Goal: Task Accomplishment & Management: Use online tool/utility

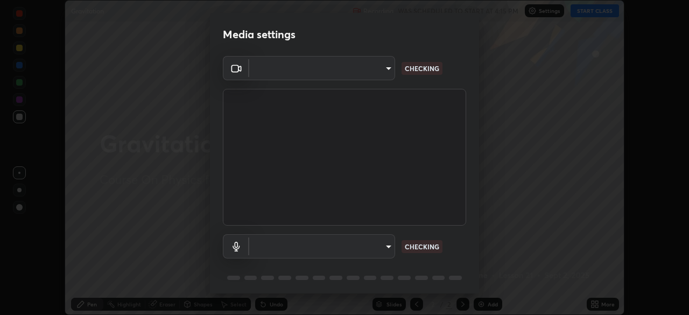
scroll to position [38, 0]
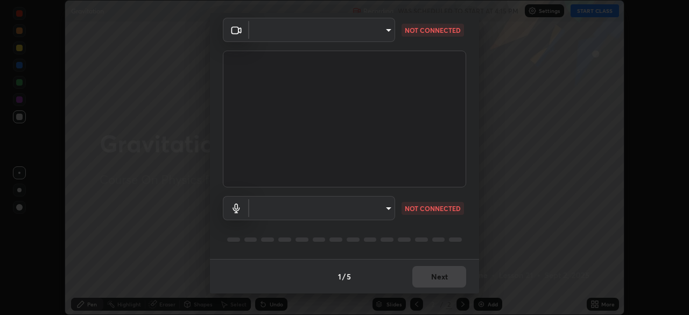
type input "5607bcfbd967db3bf5f76de58c8b00fc12754f2471884d1aaf72f2f6a5703857"
type input "communications"
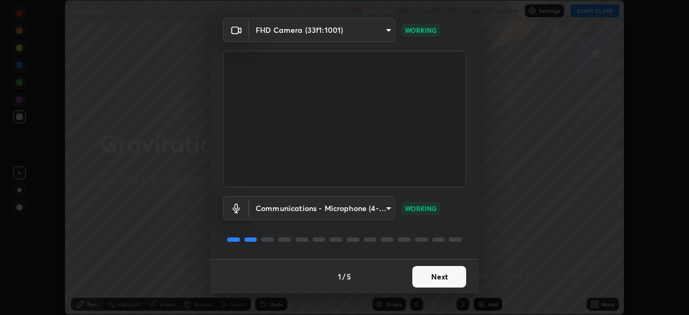
click at [446, 276] on button "Next" at bounding box center [439, 277] width 54 height 22
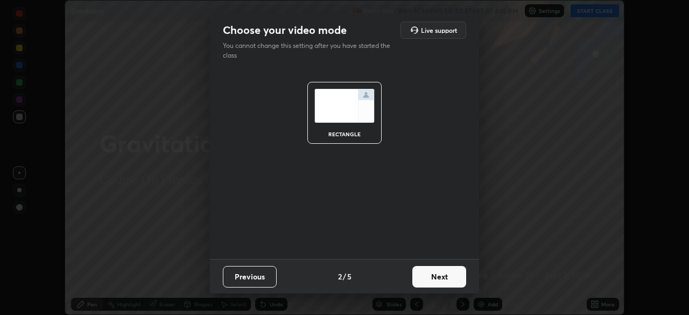
click at [429, 271] on button "Next" at bounding box center [439, 277] width 54 height 22
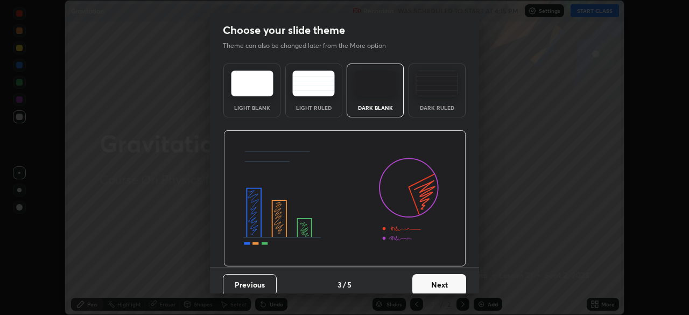
click at [424, 105] on div "Dark Ruled" at bounding box center [437, 107] width 43 height 5
click at [423, 274] on button "Next" at bounding box center [439, 285] width 54 height 22
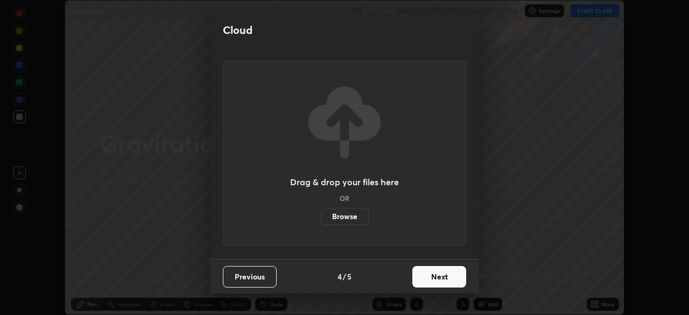
click at [433, 272] on button "Next" at bounding box center [439, 277] width 54 height 22
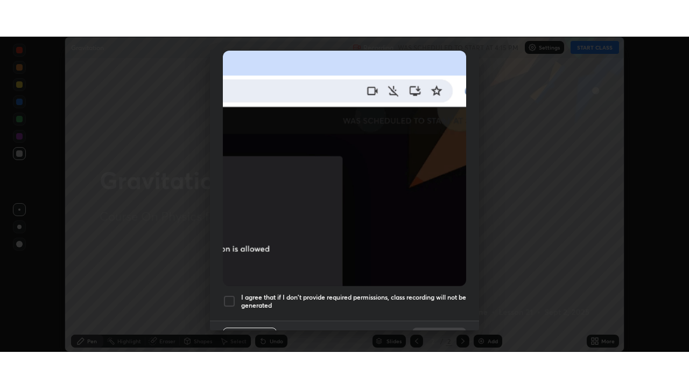
scroll to position [258, 0]
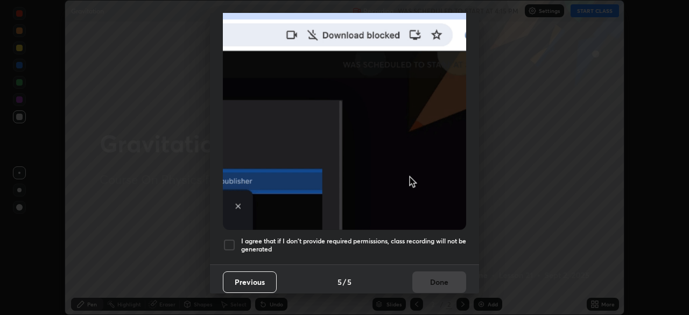
click at [432, 239] on h5 "I agree that if I don't provide required permissions, class recording will not …" at bounding box center [353, 245] width 225 height 17
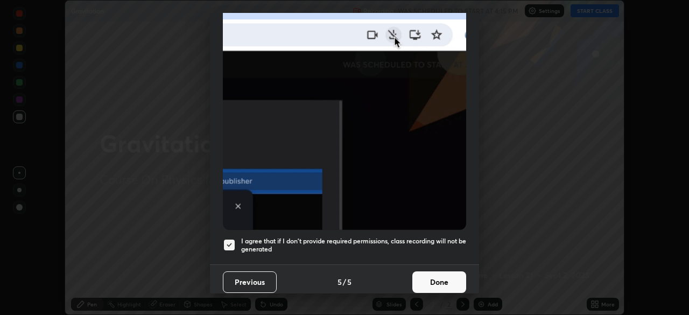
click at [439, 273] on button "Done" at bounding box center [439, 282] width 54 height 22
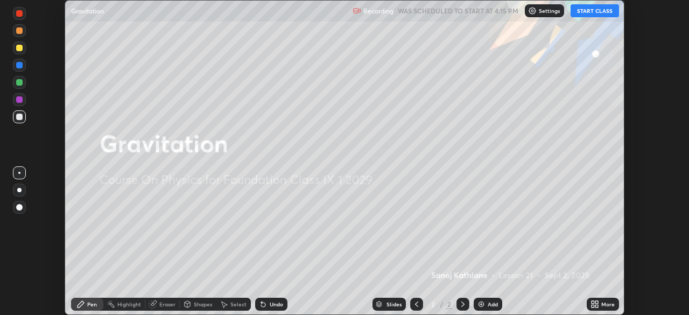
click at [595, 7] on button "START CLASS" at bounding box center [595, 10] width 48 height 13
click at [598, 304] on icon at bounding box center [596, 302] width 3 height 3
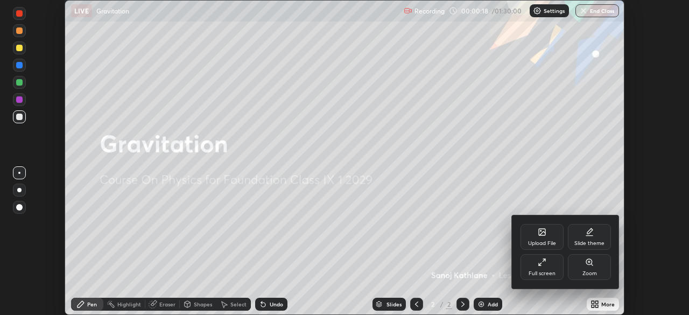
click at [539, 241] on div "Upload File" at bounding box center [542, 243] width 28 height 5
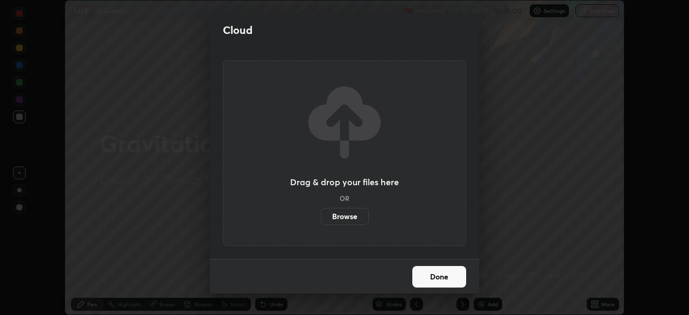
click at [346, 217] on label "Browse" at bounding box center [345, 216] width 48 height 17
click at [321, 217] on input "Browse" at bounding box center [321, 216] width 0 height 17
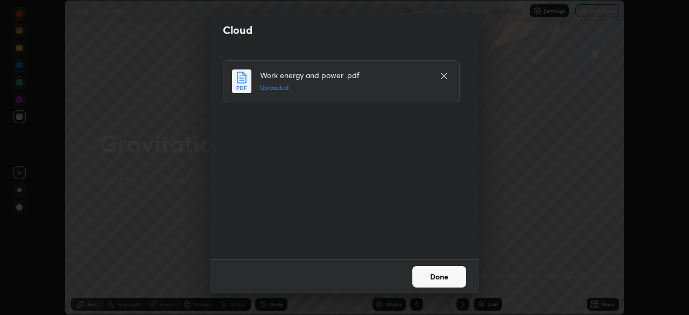
click at [437, 275] on button "Done" at bounding box center [439, 277] width 54 height 22
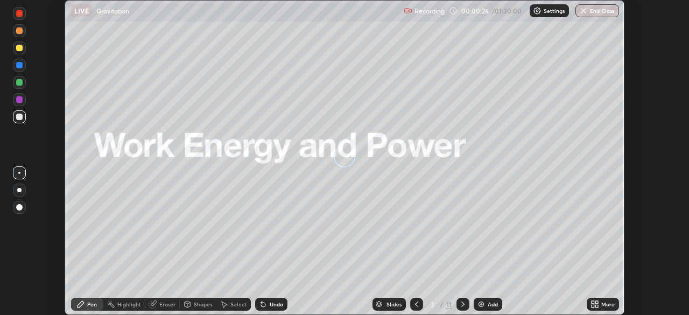
click at [595, 304] on icon at bounding box center [595, 304] width 9 height 9
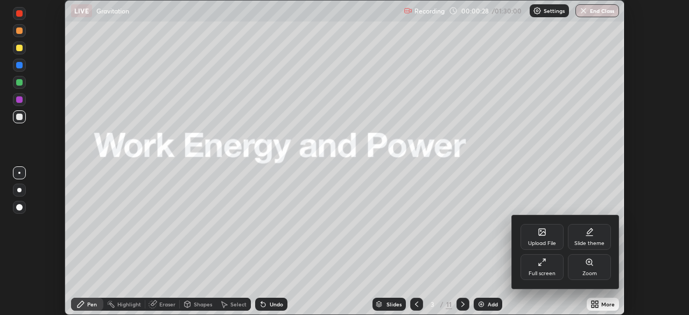
click at [546, 263] on div "Full screen" at bounding box center [542, 267] width 43 height 26
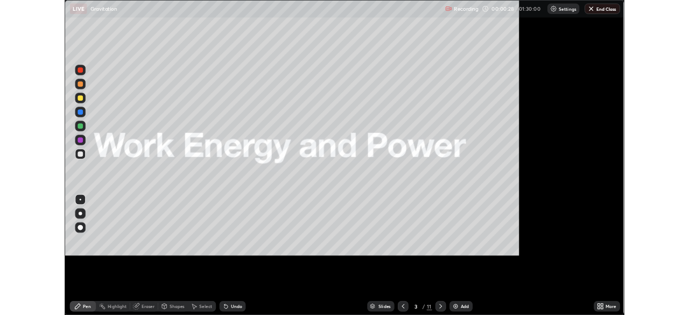
scroll to position [388, 689]
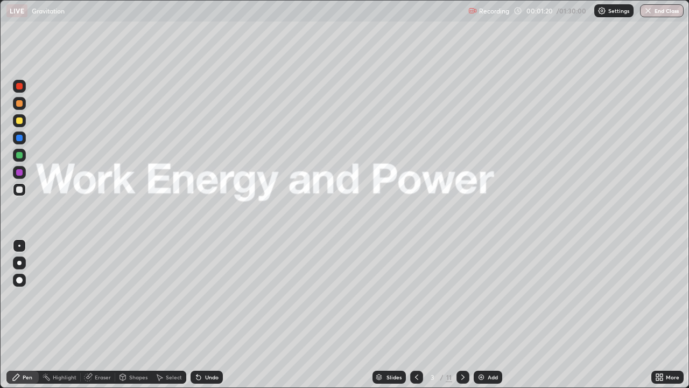
click at [459, 314] on icon at bounding box center [463, 377] width 9 height 9
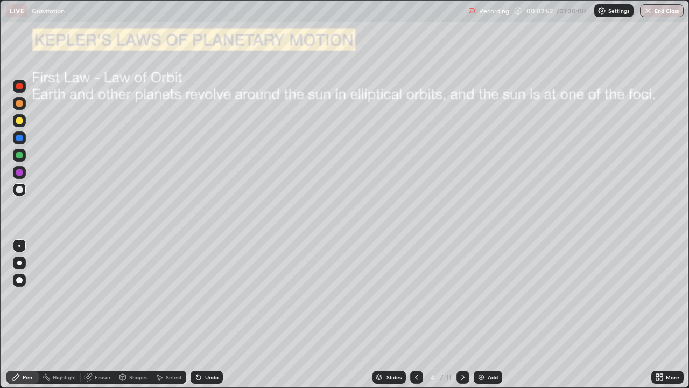
click at [20, 189] on div at bounding box center [19, 189] width 6 height 6
click at [19, 189] on div at bounding box center [19, 189] width 6 height 6
click at [18, 256] on div at bounding box center [19, 262] width 13 height 13
click at [208, 314] on div "Undo" at bounding box center [211, 376] width 13 height 5
click at [125, 314] on div "Shapes" at bounding box center [133, 377] width 37 height 22
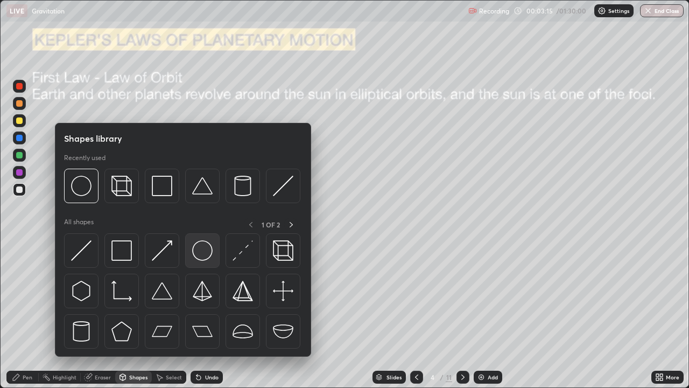
click at [201, 247] on img at bounding box center [202, 250] width 20 height 20
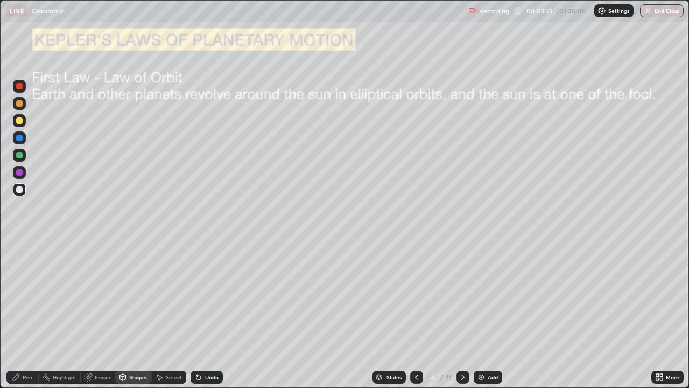
click at [167, 314] on div "Select" at bounding box center [174, 376] width 16 height 5
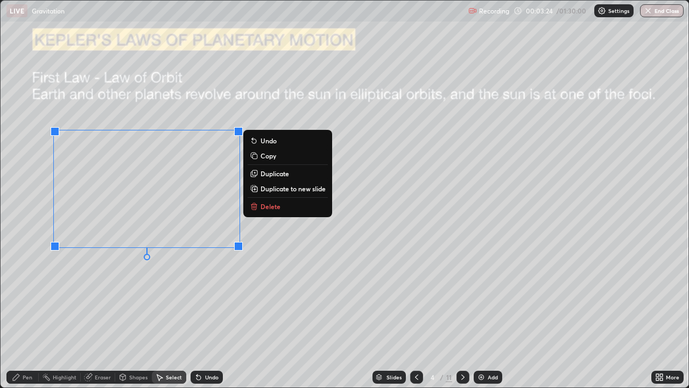
click at [293, 250] on div "0 ° Undo Copy Duplicate Duplicate to new slide Delete" at bounding box center [345, 194] width 688 height 387
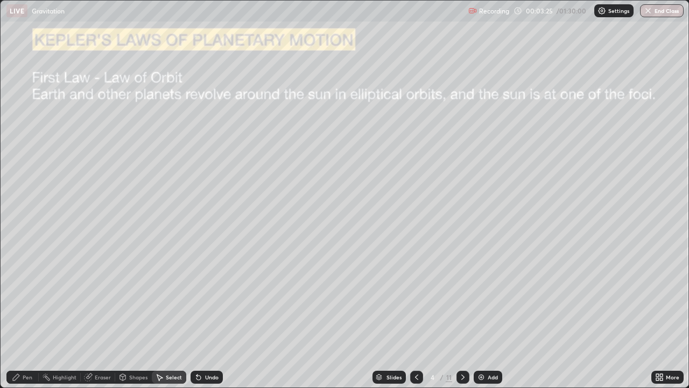
click at [26, 314] on div "Pen" at bounding box center [28, 376] width 10 height 5
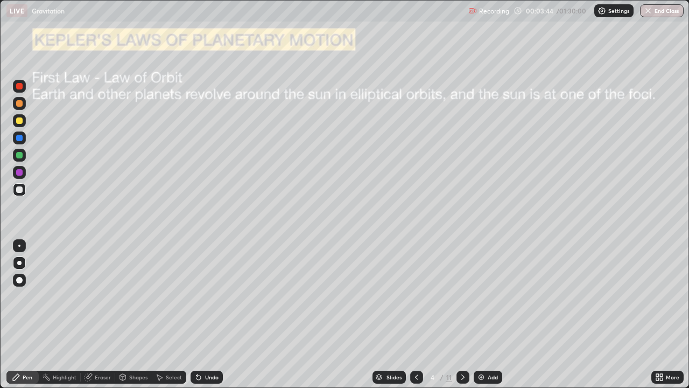
click at [20, 172] on div at bounding box center [19, 172] width 6 height 6
click at [22, 189] on div at bounding box center [19, 189] width 6 height 6
click at [20, 188] on div at bounding box center [19, 189] width 6 height 6
click at [20, 153] on div at bounding box center [19, 155] width 6 height 6
click at [20, 154] on div at bounding box center [19, 155] width 6 height 6
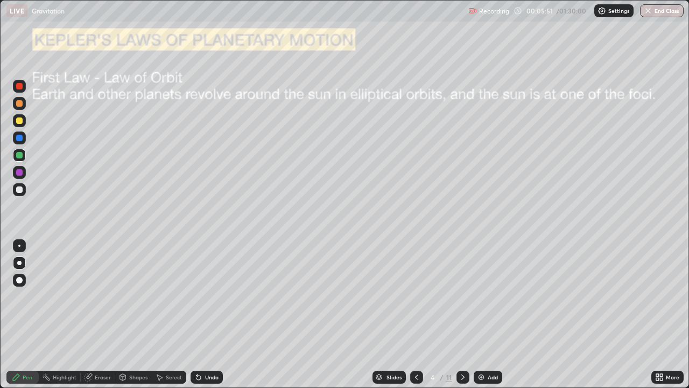
click at [20, 158] on div at bounding box center [19, 155] width 6 height 6
click at [20, 174] on div at bounding box center [19, 172] width 6 height 6
click at [18, 118] on div at bounding box center [19, 120] width 6 height 6
click at [16, 121] on div at bounding box center [19, 120] width 13 height 13
click at [206, 314] on div "Undo" at bounding box center [211, 376] width 13 height 5
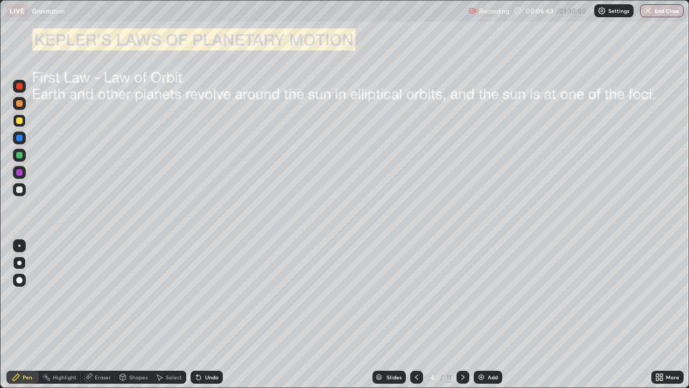
click at [205, 314] on div "Undo" at bounding box center [211, 376] width 13 height 5
click at [205, 314] on div "Undo" at bounding box center [207, 376] width 32 height 13
click at [206, 314] on div "Undo" at bounding box center [207, 376] width 32 height 13
click at [207, 314] on div "Undo" at bounding box center [207, 376] width 32 height 13
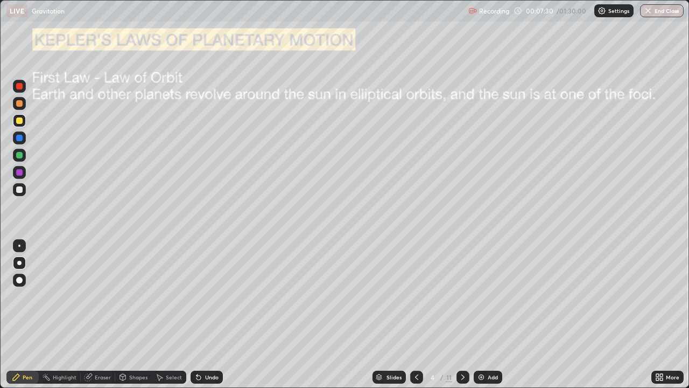
click at [206, 314] on div "Undo" at bounding box center [207, 376] width 32 height 13
click at [203, 314] on div "Undo" at bounding box center [207, 376] width 32 height 13
click at [202, 314] on div "Undo" at bounding box center [207, 376] width 32 height 13
click at [201, 314] on div "Undo" at bounding box center [207, 376] width 32 height 13
click at [199, 314] on div "Undo" at bounding box center [207, 376] width 32 height 13
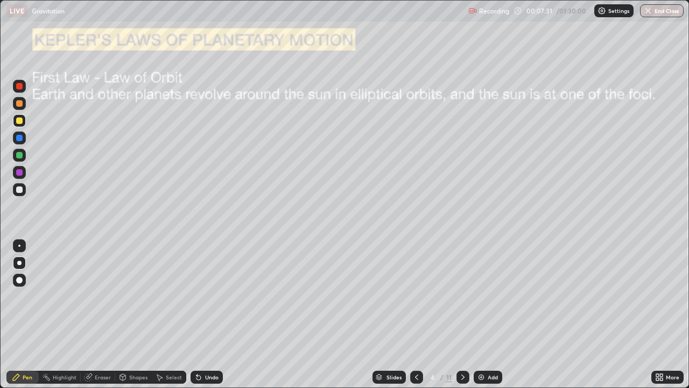
click at [200, 314] on icon at bounding box center [198, 377] width 9 height 9
click at [198, 314] on div "Undo" at bounding box center [207, 376] width 32 height 13
click at [197, 314] on div "Undo" at bounding box center [207, 376] width 32 height 13
click at [196, 314] on div "Undo" at bounding box center [207, 376] width 32 height 13
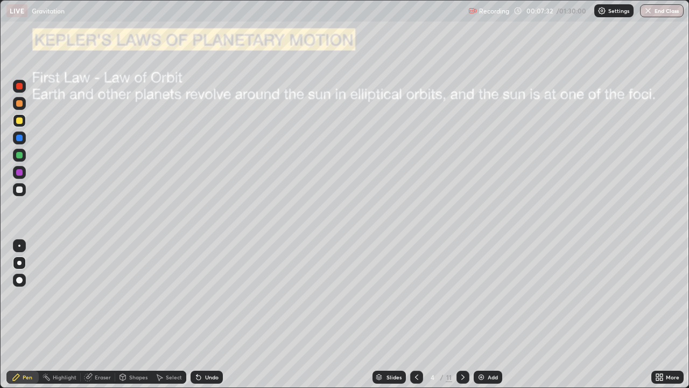
click at [195, 314] on div "Undo" at bounding box center [207, 376] width 32 height 13
click at [196, 314] on icon at bounding box center [198, 377] width 9 height 9
click at [197, 314] on icon at bounding box center [198, 377] width 4 height 4
click at [198, 314] on icon at bounding box center [198, 377] width 4 height 4
click at [196, 314] on icon at bounding box center [198, 377] width 4 height 4
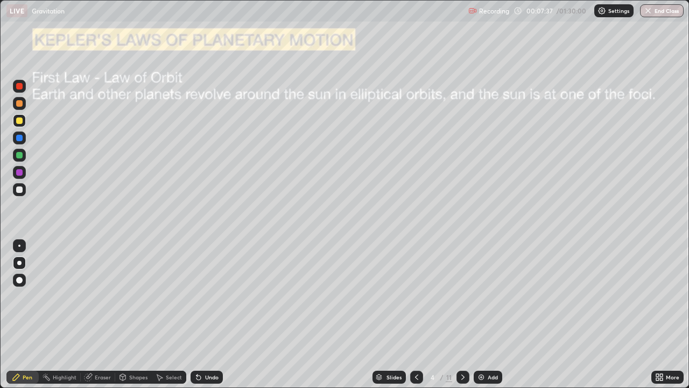
click at [201, 314] on icon at bounding box center [198, 377] width 9 height 9
click at [203, 314] on div "Undo" at bounding box center [207, 376] width 32 height 13
click at [137, 314] on div "Shapes" at bounding box center [133, 376] width 37 height 13
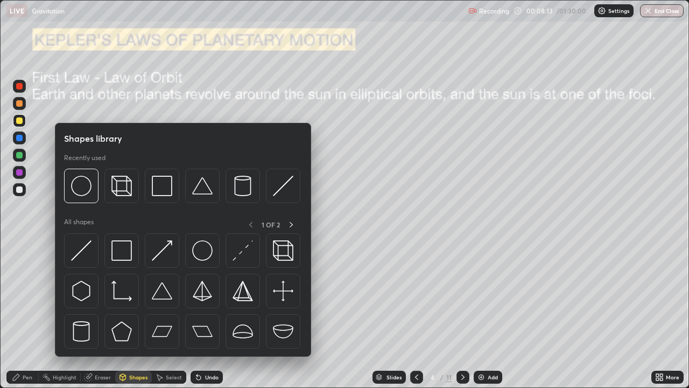
click at [97, 314] on div "Eraser" at bounding box center [103, 376] width 16 height 5
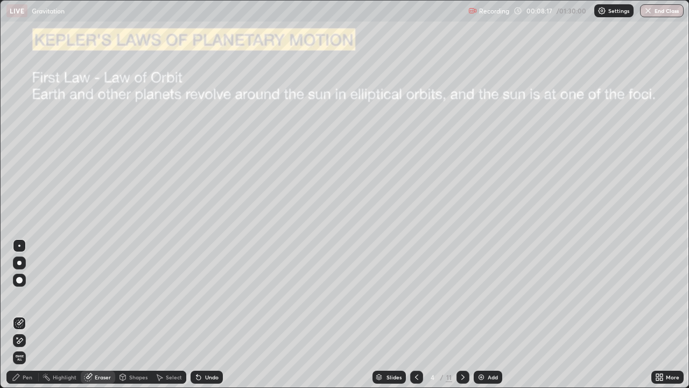
click at [23, 314] on div "Pen" at bounding box center [28, 376] width 10 height 5
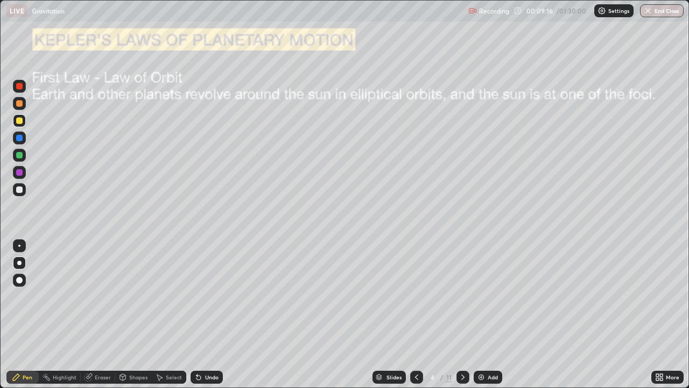
click at [462, 314] on icon at bounding box center [463, 377] width 9 height 9
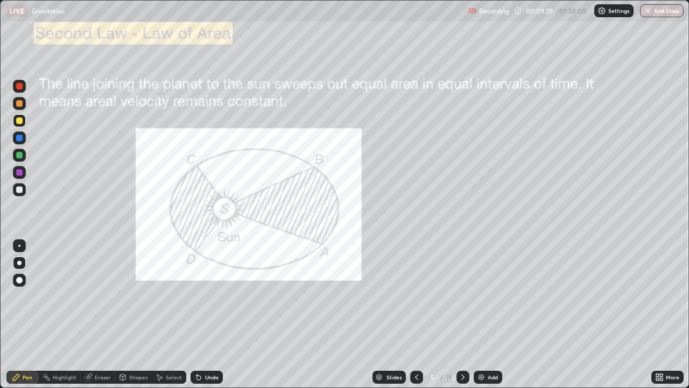
click at [22, 267] on div at bounding box center [19, 262] width 13 height 13
click at [201, 314] on div "Undo" at bounding box center [207, 376] width 32 height 13
click at [201, 314] on icon at bounding box center [198, 377] width 9 height 9
click at [202, 314] on div "Undo" at bounding box center [207, 376] width 32 height 13
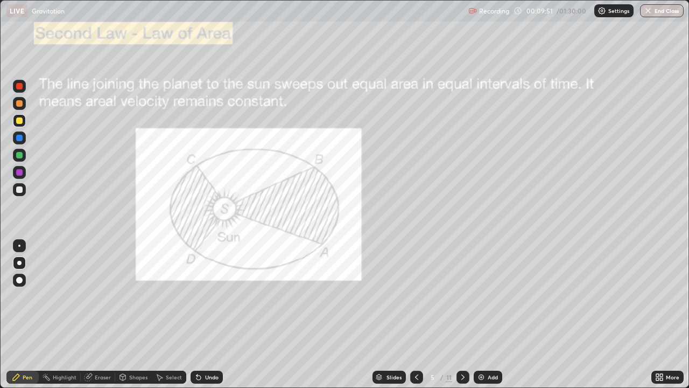
click at [202, 314] on div "Undo" at bounding box center [207, 376] width 32 height 13
click at [203, 314] on div "Undo" at bounding box center [207, 376] width 32 height 13
click at [205, 314] on div "Undo" at bounding box center [204, 377] width 37 height 22
click at [207, 314] on div "Undo" at bounding box center [204, 377] width 37 height 22
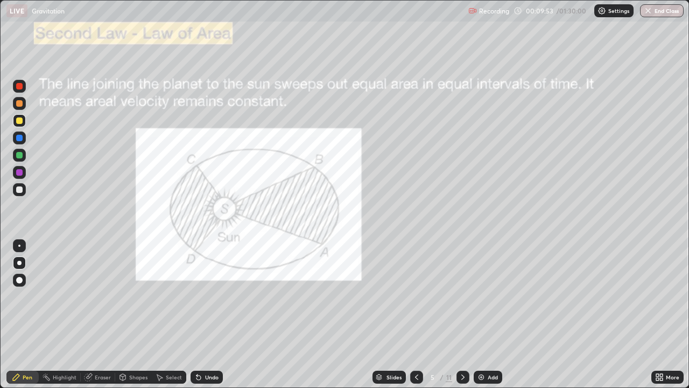
click at [206, 314] on div "Undo" at bounding box center [204, 377] width 37 height 22
click at [208, 314] on div "Undo" at bounding box center [204, 377] width 37 height 22
click at [163, 314] on div "Select" at bounding box center [169, 376] width 34 height 13
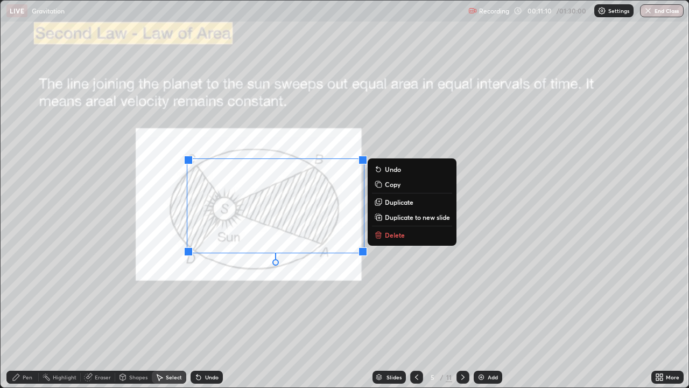
click at [388, 235] on p "Delete" at bounding box center [395, 234] width 20 height 9
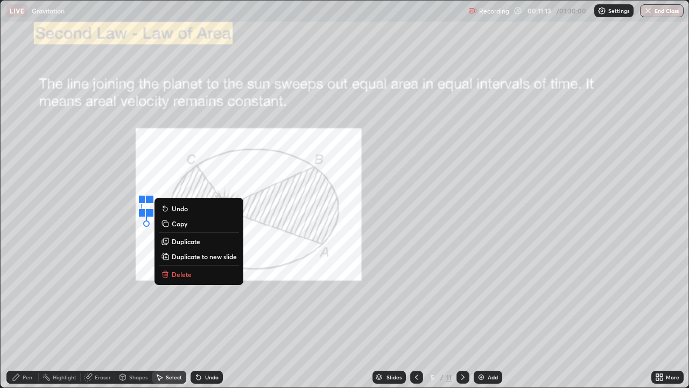
click at [186, 272] on p "Delete" at bounding box center [182, 274] width 20 height 9
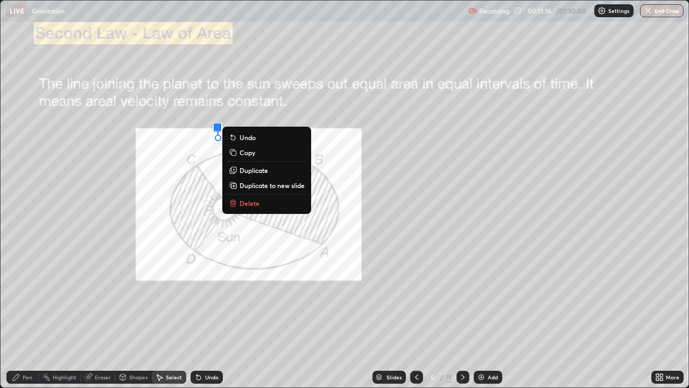
click at [246, 206] on p "Delete" at bounding box center [250, 203] width 20 height 9
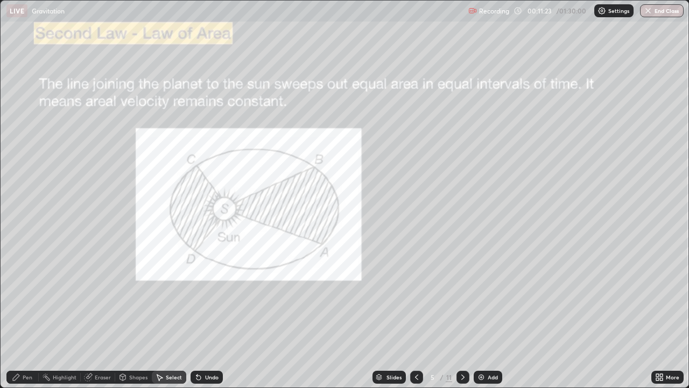
click at [194, 167] on div "0 ° Undo Copy Duplicate Duplicate to new slide Delete" at bounding box center [345, 194] width 688 height 387
click at [416, 314] on icon at bounding box center [416, 377] width 9 height 9
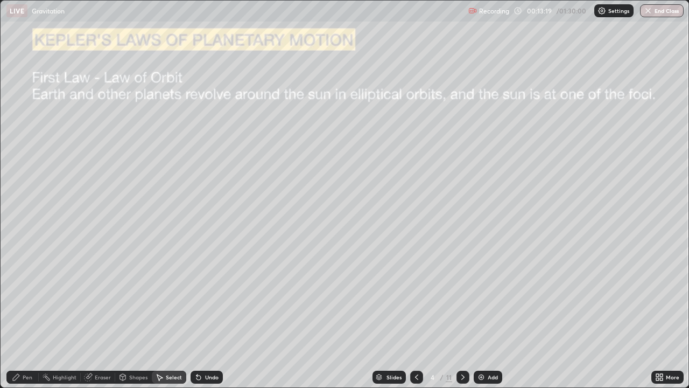
click at [461, 314] on icon at bounding box center [462, 376] width 3 height 5
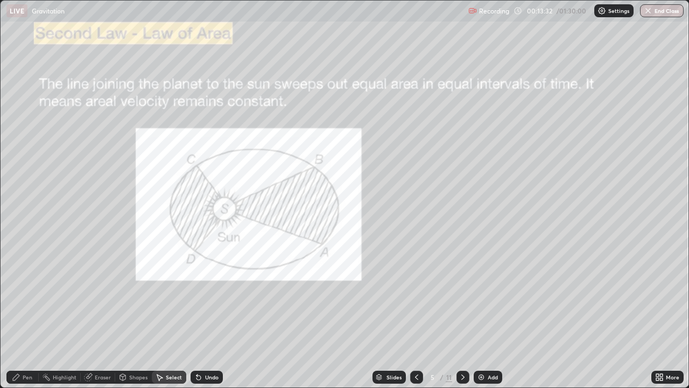
click at [462, 314] on icon at bounding box center [463, 377] width 9 height 9
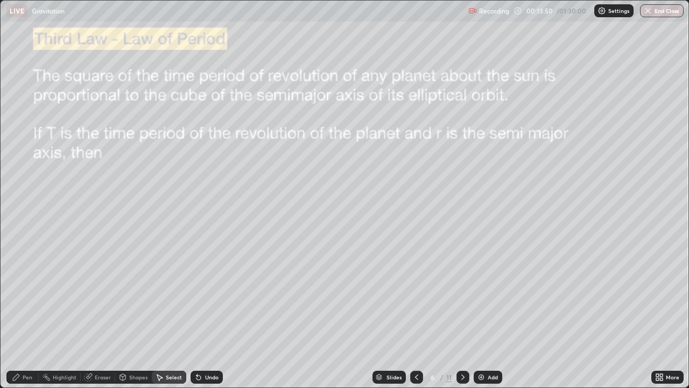
click at [25, 314] on div "Pen" at bounding box center [28, 376] width 10 height 5
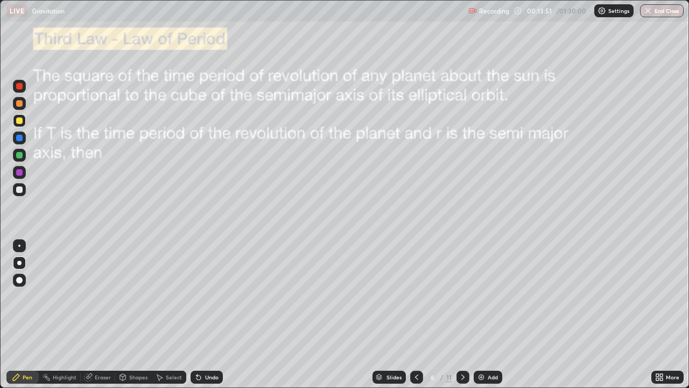
click at [18, 169] on div at bounding box center [19, 172] width 6 height 6
click at [103, 314] on div "Eraser" at bounding box center [103, 376] width 16 height 5
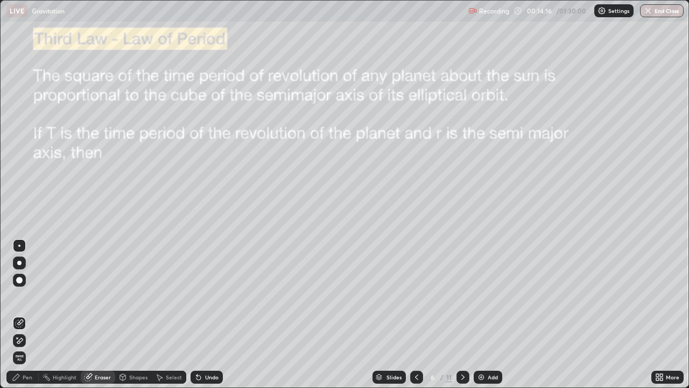
click at [140, 314] on div "Shapes" at bounding box center [138, 376] width 18 height 5
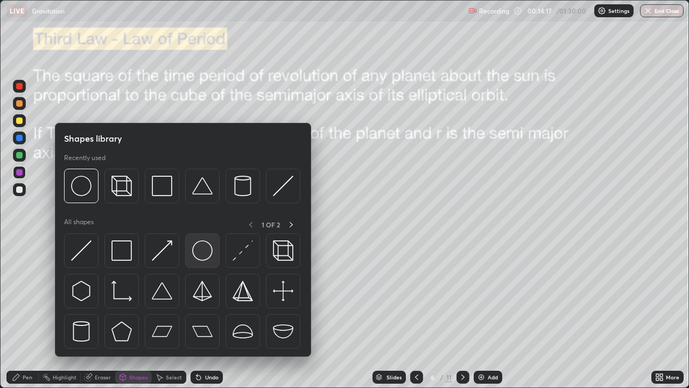
click at [203, 251] on img at bounding box center [202, 250] width 20 height 20
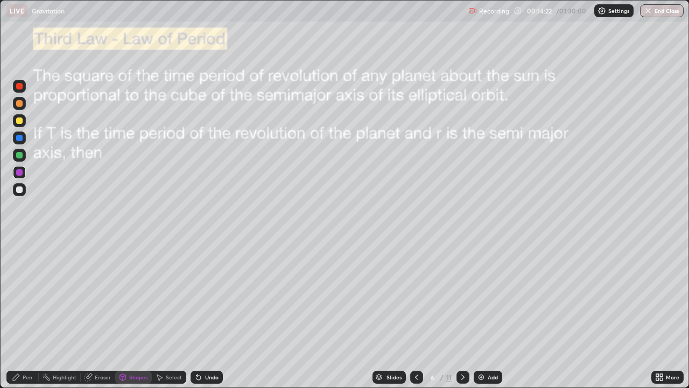
click at [171, 314] on div "Select" at bounding box center [174, 376] width 16 height 5
click at [247, 310] on div "0 ° Undo Copy Duplicate Duplicate to new slide Delete" at bounding box center [345, 194] width 688 height 387
click at [15, 314] on icon at bounding box center [16, 377] width 6 height 6
click at [88, 314] on icon at bounding box center [88, 377] width 7 height 7
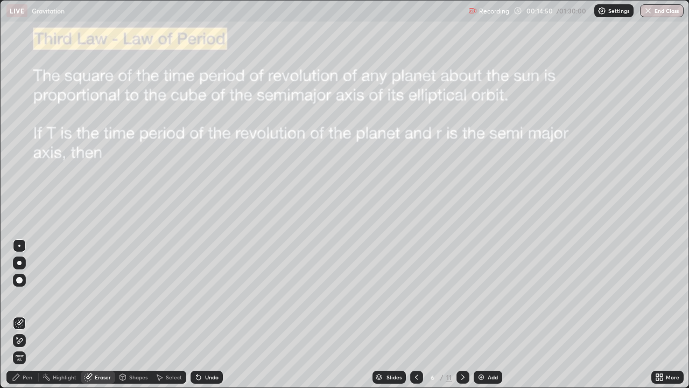
click at [19, 314] on icon at bounding box center [16, 377] width 9 height 9
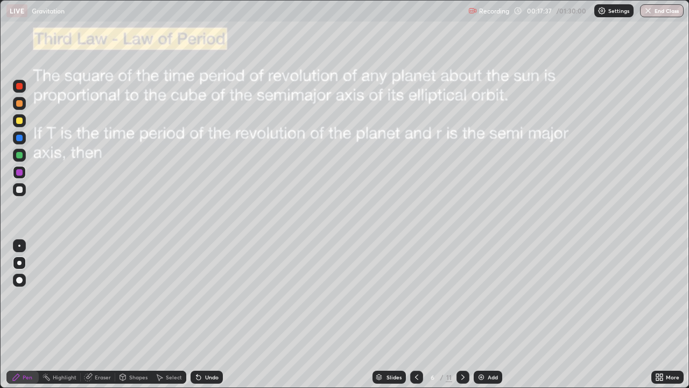
click at [463, 314] on icon at bounding box center [463, 377] width 9 height 9
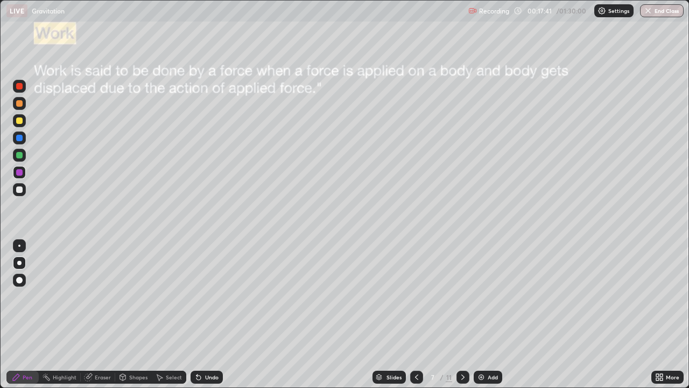
click at [420, 314] on div at bounding box center [416, 376] width 13 height 13
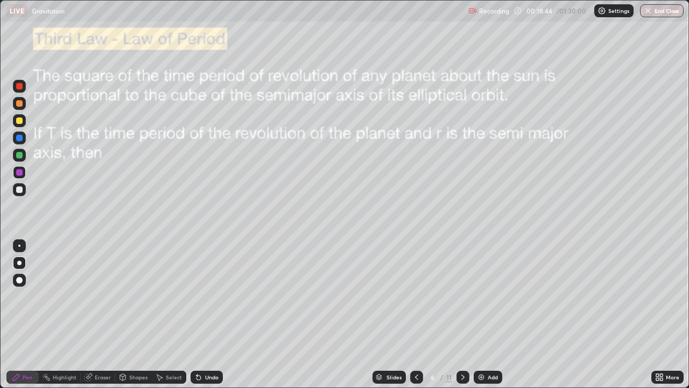
click at [461, 314] on icon at bounding box center [463, 377] width 9 height 9
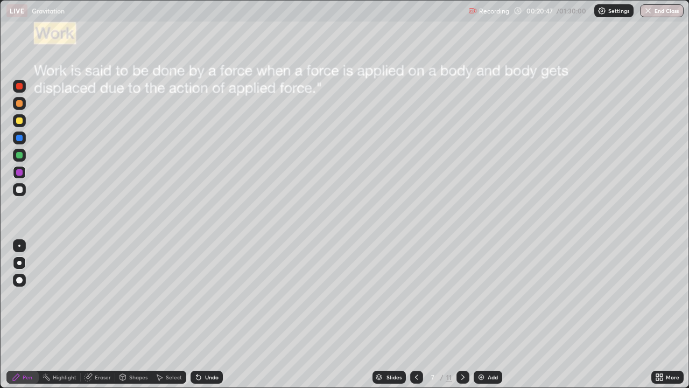
click at [17, 174] on div at bounding box center [19, 172] width 6 height 6
click at [17, 187] on div at bounding box center [19, 189] width 6 height 6
click at [18, 152] on div at bounding box center [19, 155] width 6 height 6
click at [18, 171] on div at bounding box center [19, 172] width 6 height 6
click at [0, 89] on div "Setting up your live class" at bounding box center [344, 194] width 689 height 388
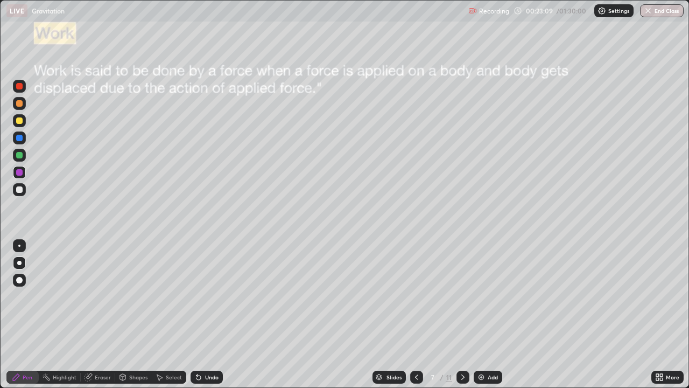
click at [0, 85] on div "Setting up your live class" at bounding box center [344, 194] width 689 height 388
click at [206, 314] on div "Undo" at bounding box center [207, 376] width 32 height 13
click at [204, 314] on div "Undo" at bounding box center [207, 376] width 32 height 13
click at [203, 314] on div "Undo" at bounding box center [207, 376] width 32 height 13
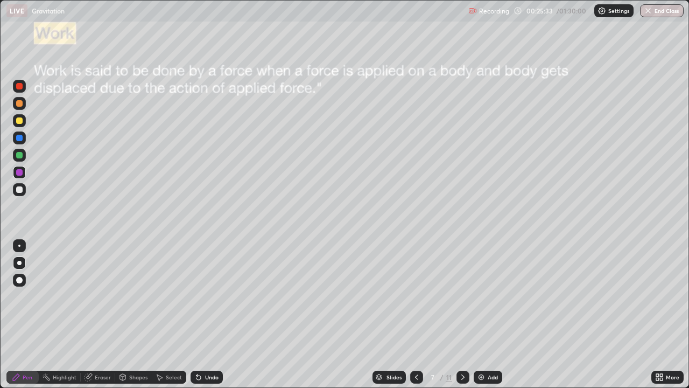
click at [461, 314] on icon at bounding box center [463, 377] width 9 height 9
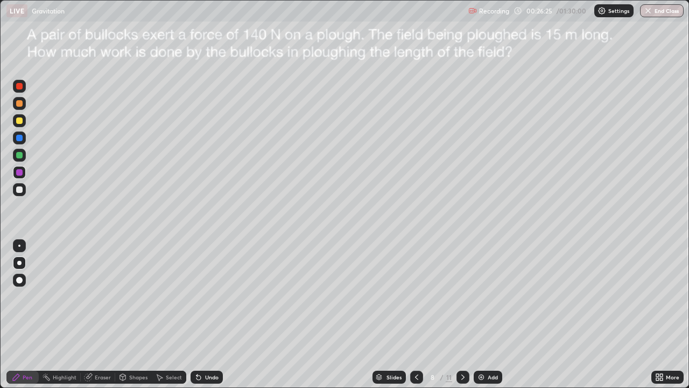
click at [22, 104] on div at bounding box center [19, 103] width 6 height 6
click at [462, 314] on icon at bounding box center [463, 377] width 9 height 9
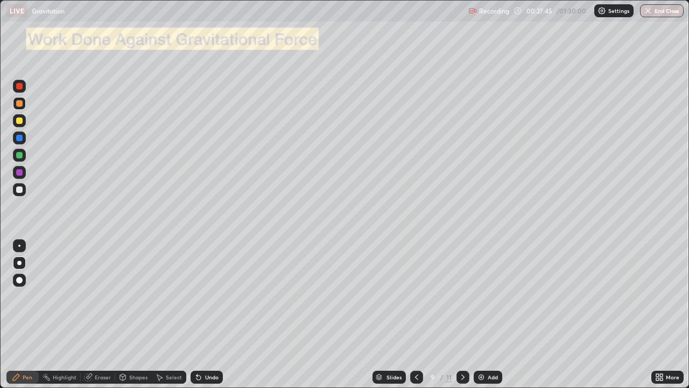
click at [461, 314] on icon at bounding box center [462, 376] width 3 height 5
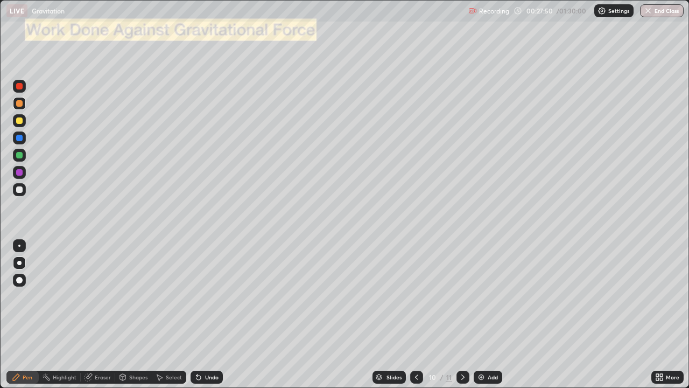
click at [462, 314] on icon at bounding box center [462, 376] width 3 height 5
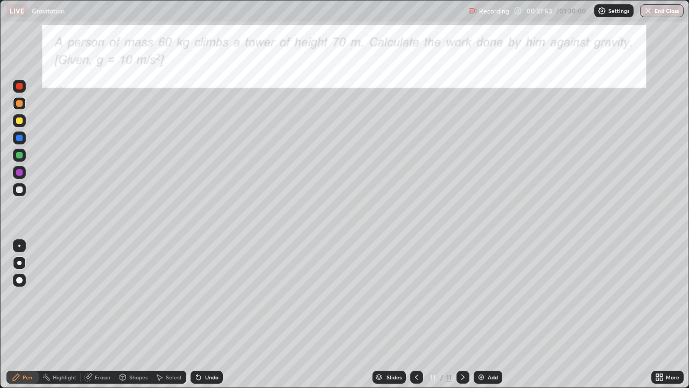
click at [416, 314] on icon at bounding box center [416, 377] width 9 height 9
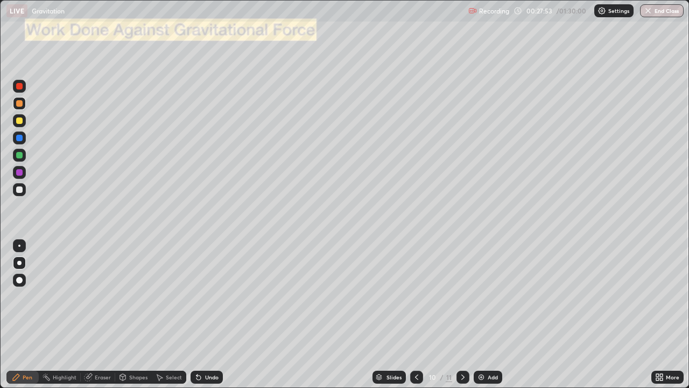
click at [415, 314] on icon at bounding box center [416, 376] width 3 height 5
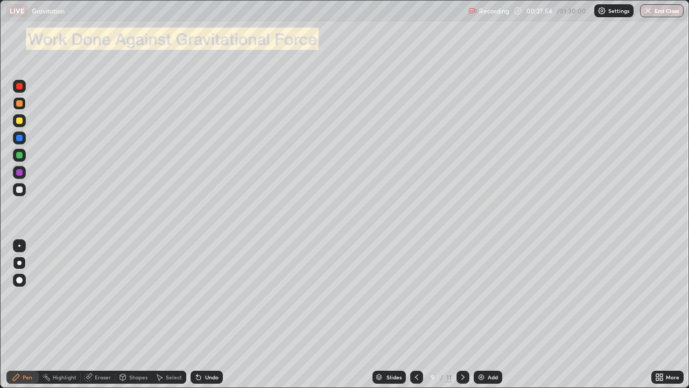
click at [414, 314] on icon at bounding box center [416, 377] width 9 height 9
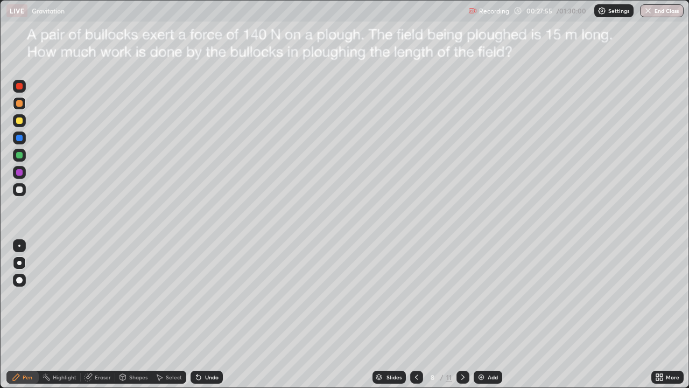
click at [458, 314] on div at bounding box center [463, 376] width 13 height 13
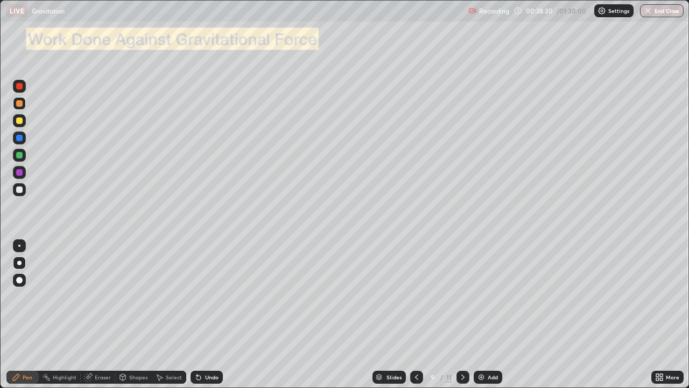
click at [133, 314] on div "Shapes" at bounding box center [138, 376] width 18 height 5
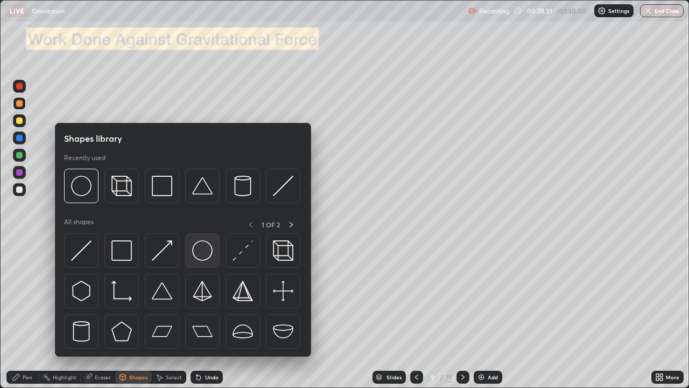
click at [208, 259] on img at bounding box center [202, 250] width 20 height 20
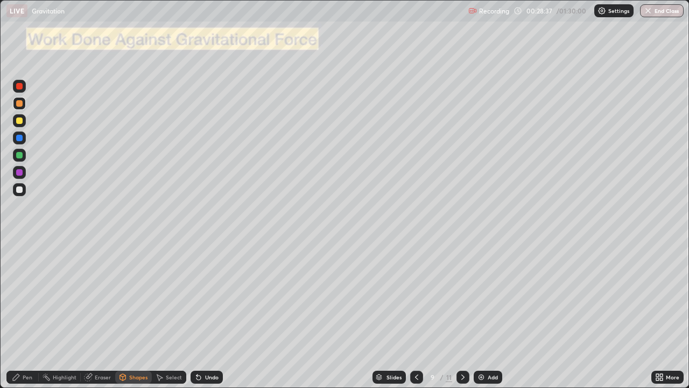
click at [25, 314] on div "Pen" at bounding box center [28, 376] width 10 height 5
click at [18, 190] on div at bounding box center [19, 189] width 6 height 6
click at [18, 191] on div at bounding box center [19, 189] width 6 height 6
click at [136, 314] on div "Shapes" at bounding box center [133, 376] width 37 height 13
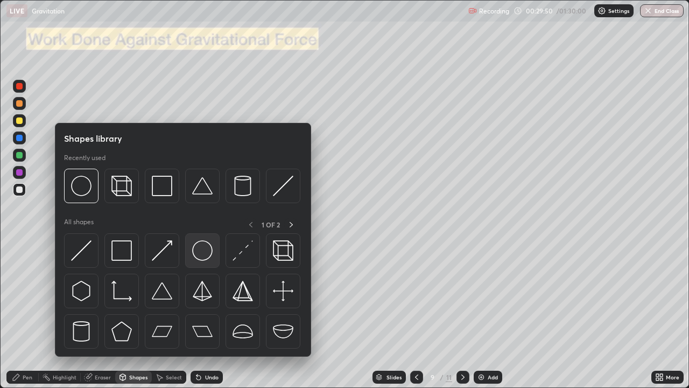
click at [199, 251] on img at bounding box center [202, 250] width 20 height 20
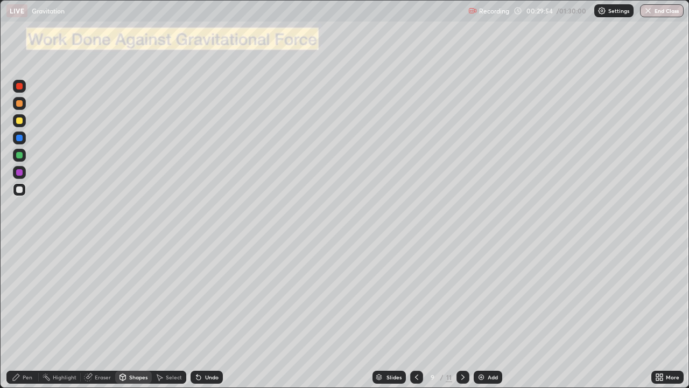
click at [18, 121] on div at bounding box center [19, 120] width 6 height 6
click at [202, 314] on div "Undo" at bounding box center [207, 376] width 32 height 13
click at [20, 120] on div at bounding box center [19, 120] width 6 height 6
click at [19, 314] on icon at bounding box center [16, 377] width 9 height 9
click at [17, 135] on div at bounding box center [19, 138] width 6 height 6
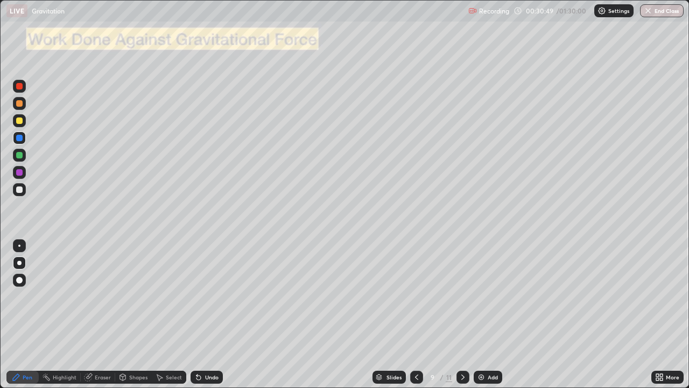
click at [417, 314] on icon at bounding box center [416, 376] width 3 height 5
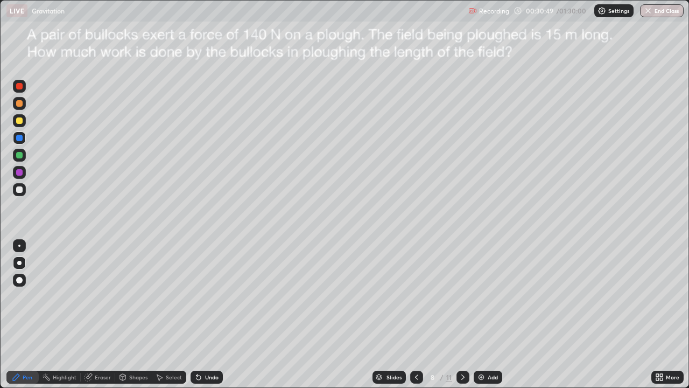
click at [416, 314] on icon at bounding box center [416, 377] width 9 height 9
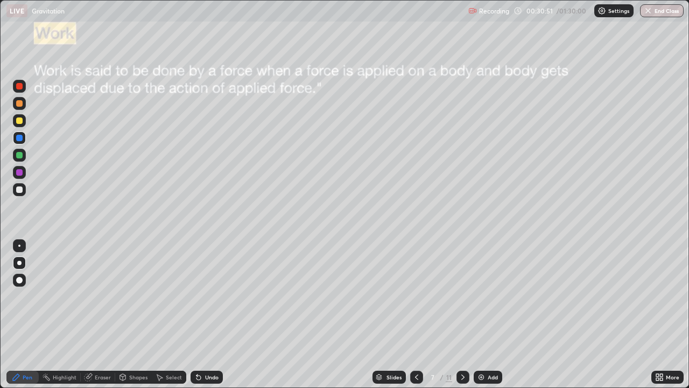
click at [462, 314] on icon at bounding box center [463, 377] width 9 height 9
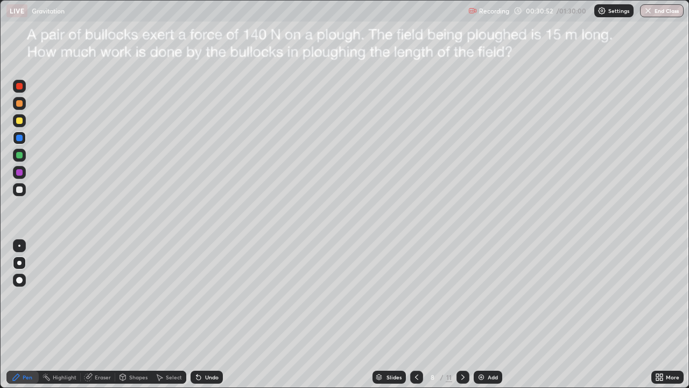
click at [462, 314] on icon at bounding box center [463, 377] width 9 height 9
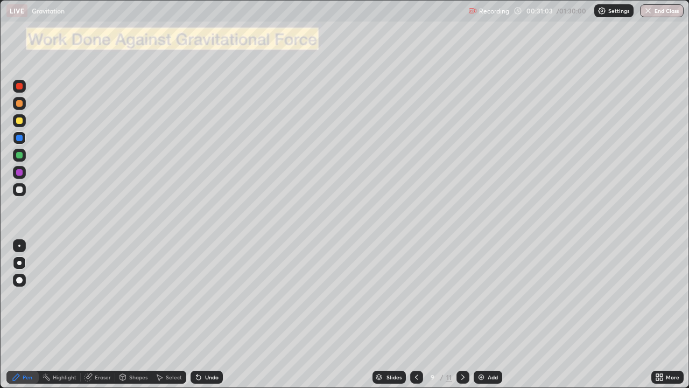
click at [20, 157] on div at bounding box center [19, 155] width 6 height 6
click at [20, 173] on div at bounding box center [19, 172] width 6 height 6
click at [19, 171] on div at bounding box center [19, 172] width 6 height 6
click at [20, 171] on div at bounding box center [19, 172] width 6 height 6
click at [20, 157] on div at bounding box center [19, 155] width 6 height 6
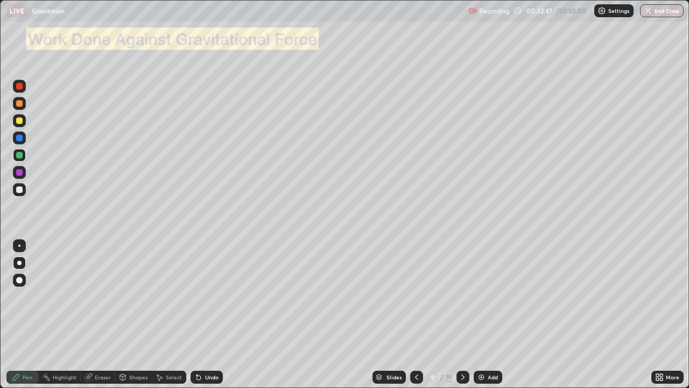
click at [20, 135] on div at bounding box center [19, 138] width 6 height 6
click at [201, 314] on icon at bounding box center [198, 377] width 9 height 9
click at [203, 314] on div "Undo" at bounding box center [207, 376] width 32 height 13
click at [460, 314] on icon at bounding box center [463, 377] width 9 height 9
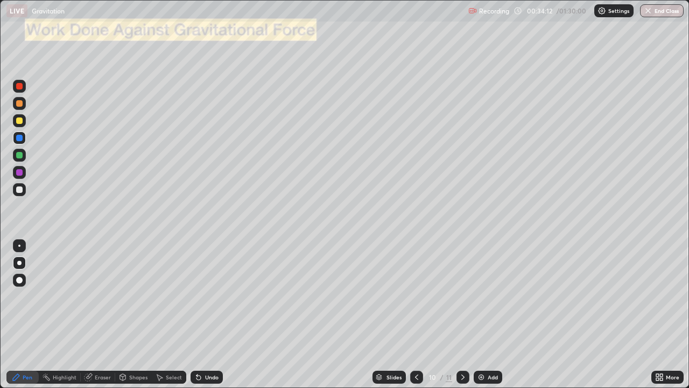
click at [462, 314] on icon at bounding box center [463, 377] width 9 height 9
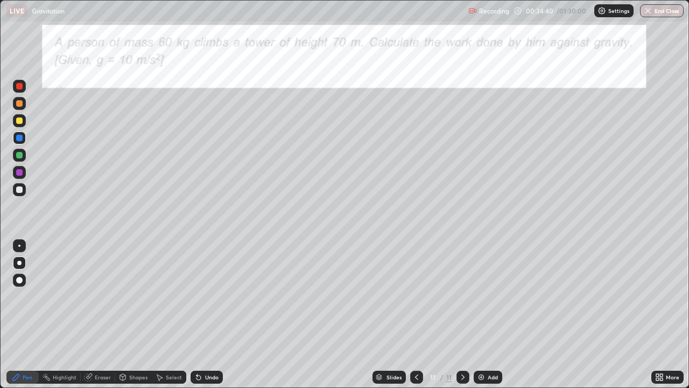
click at [18, 171] on div at bounding box center [19, 172] width 6 height 6
click at [20, 155] on div at bounding box center [19, 155] width 6 height 6
click at [486, 314] on div "Add" at bounding box center [488, 376] width 29 height 13
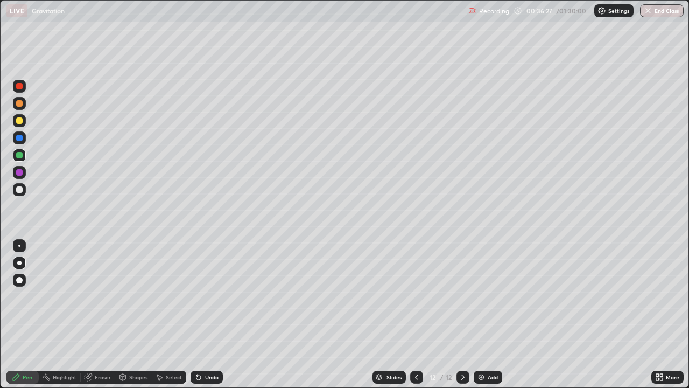
click at [18, 191] on div at bounding box center [19, 189] width 6 height 6
click at [15, 192] on div at bounding box center [19, 189] width 13 height 13
click at [19, 189] on div at bounding box center [19, 189] width 6 height 6
click at [170, 314] on div "Select" at bounding box center [169, 376] width 34 height 13
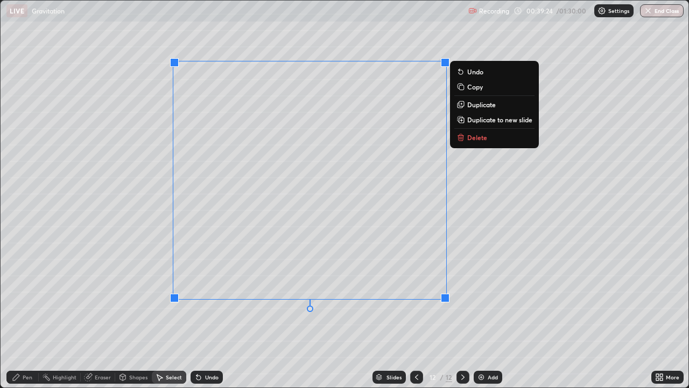
click at [462, 136] on icon at bounding box center [460, 138] width 5 height 5
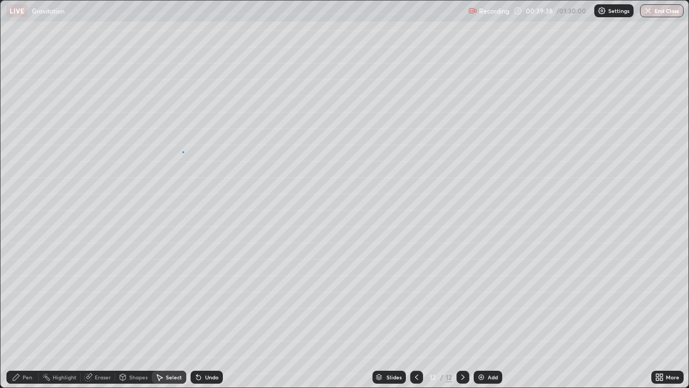
click at [183, 151] on div "0 ° Undo Copy Duplicate Duplicate to new slide Delete" at bounding box center [345, 194] width 688 height 387
click at [23, 314] on div "Pen" at bounding box center [22, 377] width 32 height 22
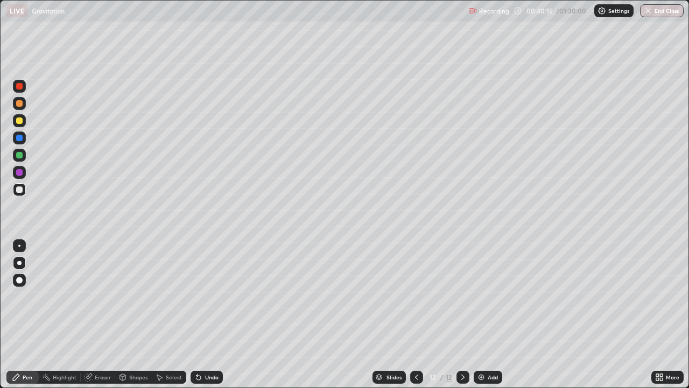
click at [171, 314] on div "Select" at bounding box center [169, 376] width 34 height 13
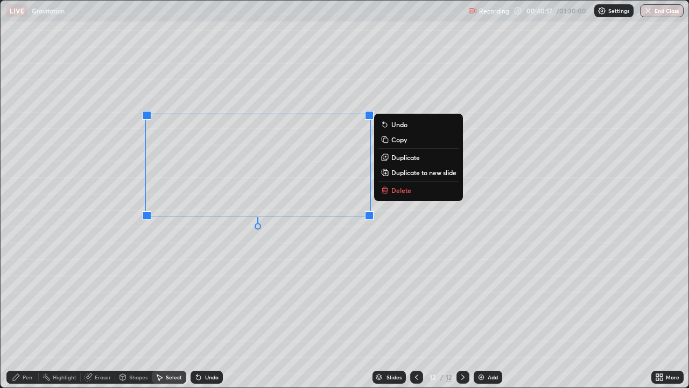
click at [390, 188] on button "Delete" at bounding box center [418, 190] width 80 height 13
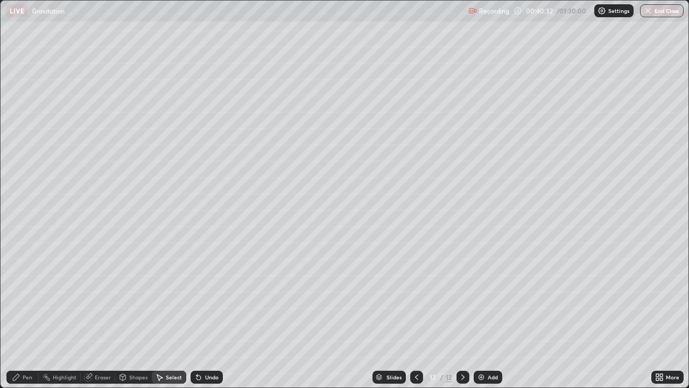
click at [23, 314] on div "Pen" at bounding box center [28, 376] width 10 height 5
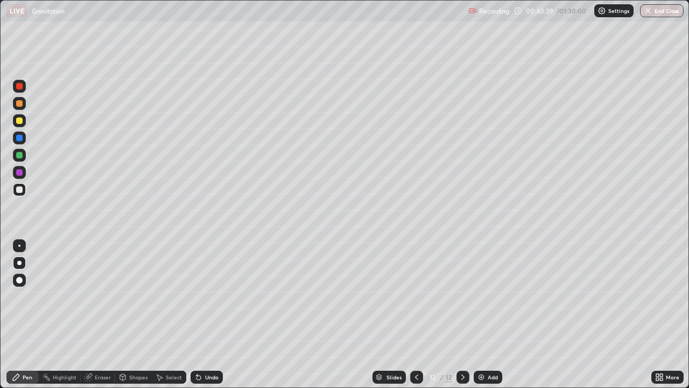
click at [0, 34] on div "Setting up your live class" at bounding box center [344, 194] width 689 height 388
click at [0, 36] on div "Setting up your live class" at bounding box center [344, 194] width 689 height 388
click at [210, 314] on div "Undo" at bounding box center [211, 376] width 13 height 5
click at [156, 314] on div "Select" at bounding box center [169, 376] width 34 height 13
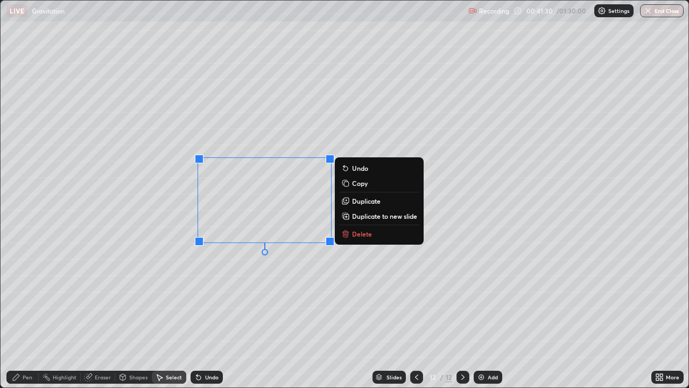
click at [353, 236] on p "Delete" at bounding box center [362, 233] width 20 height 9
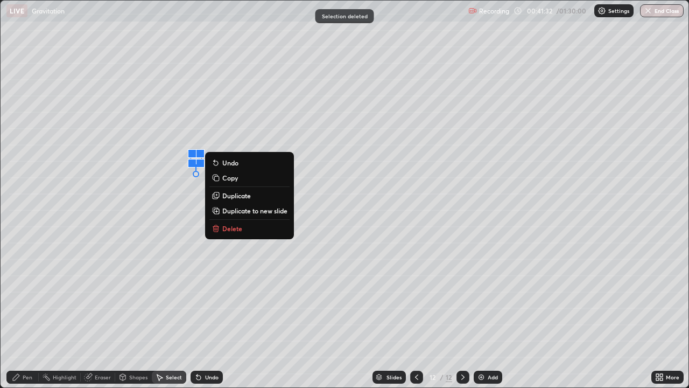
click at [233, 226] on p "Delete" at bounding box center [232, 228] width 20 height 9
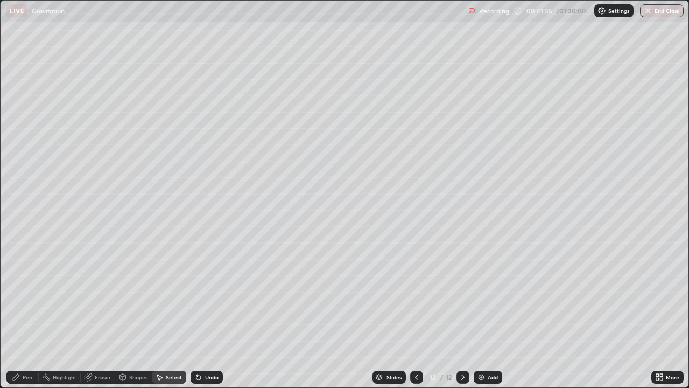
click at [24, 314] on div "Pen" at bounding box center [28, 376] width 10 height 5
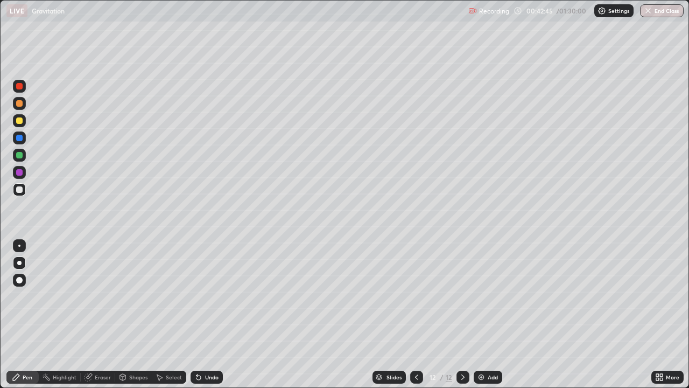
click at [482, 314] on img at bounding box center [481, 377] width 9 height 9
click at [19, 189] on div at bounding box center [19, 189] width 6 height 6
click at [132, 314] on div "Shapes" at bounding box center [133, 376] width 37 height 13
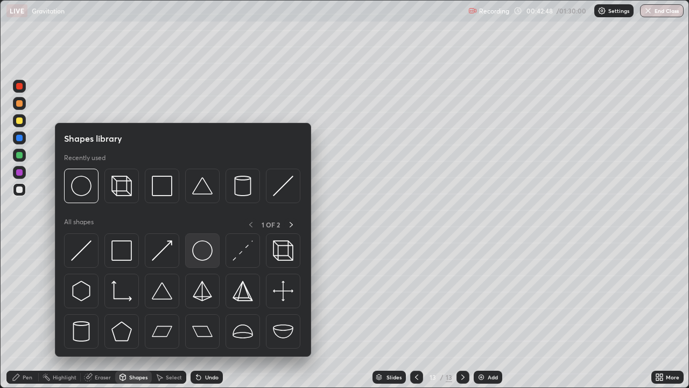
click at [202, 252] on img at bounding box center [202, 250] width 20 height 20
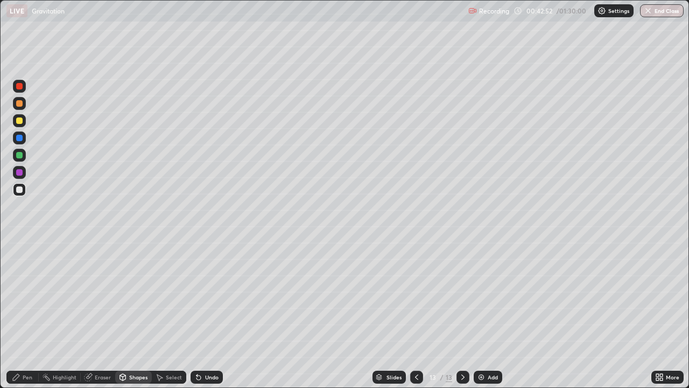
click at [22, 314] on div "Pen" at bounding box center [22, 376] width 32 height 13
click at [19, 136] on div at bounding box center [19, 138] width 6 height 6
click at [19, 138] on div at bounding box center [19, 138] width 6 height 6
click at [18, 172] on div at bounding box center [19, 172] width 6 height 6
click at [18, 173] on div at bounding box center [19, 172] width 6 height 6
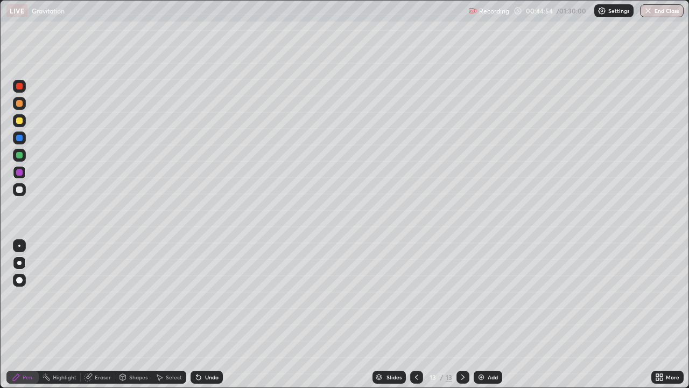
click at [19, 138] on div at bounding box center [19, 138] width 6 height 6
click at [19, 85] on div at bounding box center [19, 86] width 6 height 6
click at [481, 314] on img at bounding box center [481, 377] width 9 height 9
click at [20, 185] on div at bounding box center [19, 189] width 13 height 13
click at [20, 187] on div at bounding box center [19, 189] width 6 height 6
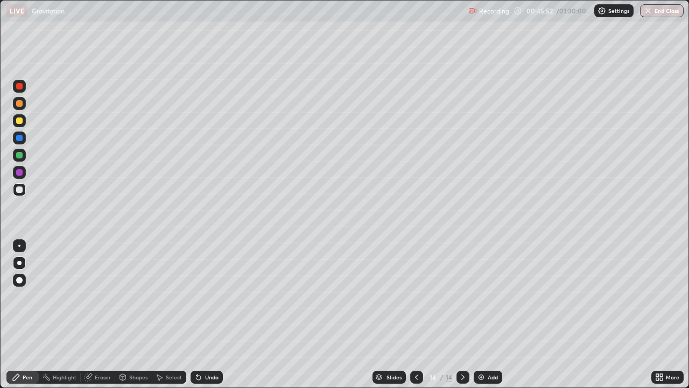
click at [208, 314] on div "Undo" at bounding box center [211, 376] width 13 height 5
click at [205, 314] on div "Undo" at bounding box center [211, 376] width 13 height 5
click at [20, 136] on div at bounding box center [19, 138] width 6 height 6
click at [19, 157] on div at bounding box center [19, 155] width 6 height 6
click at [18, 156] on div at bounding box center [19, 155] width 6 height 6
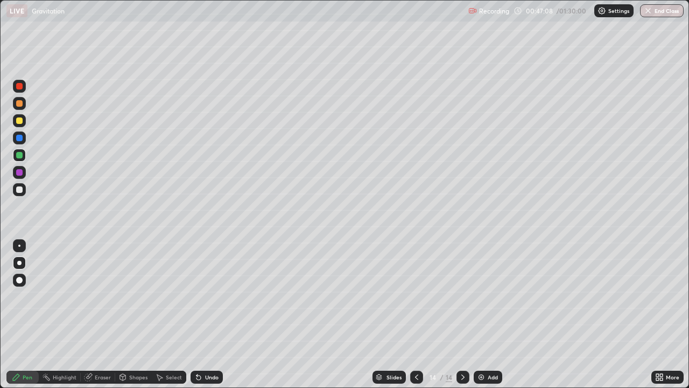
click at [22, 86] on div at bounding box center [19, 86] width 6 height 6
click at [195, 314] on div "Undo" at bounding box center [207, 376] width 32 height 13
click at [196, 314] on div "Undo" at bounding box center [207, 376] width 32 height 13
click at [197, 314] on div "Undo" at bounding box center [207, 376] width 32 height 13
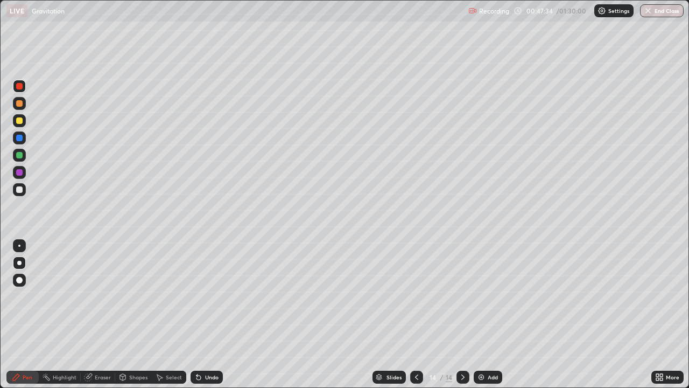
click at [198, 314] on div "Undo" at bounding box center [207, 376] width 32 height 13
click at [19, 170] on div at bounding box center [19, 172] width 6 height 6
click at [204, 314] on div "Undo" at bounding box center [207, 376] width 32 height 13
click at [205, 314] on div "Undo" at bounding box center [211, 376] width 13 height 5
click at [482, 314] on img at bounding box center [481, 377] width 9 height 9
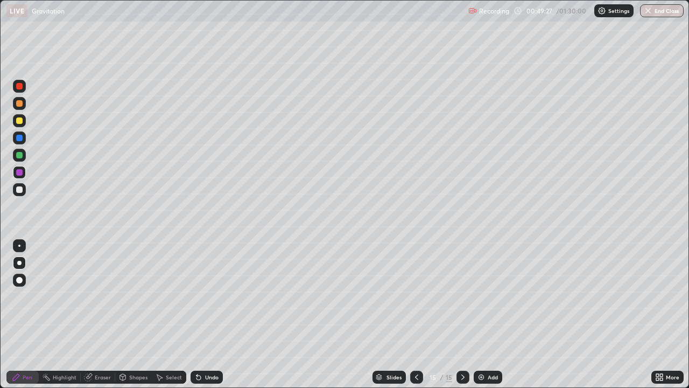
click at [19, 152] on div at bounding box center [19, 155] width 6 height 6
click at [19, 154] on div at bounding box center [19, 155] width 6 height 6
click at [129, 314] on div "Shapes" at bounding box center [133, 376] width 37 height 13
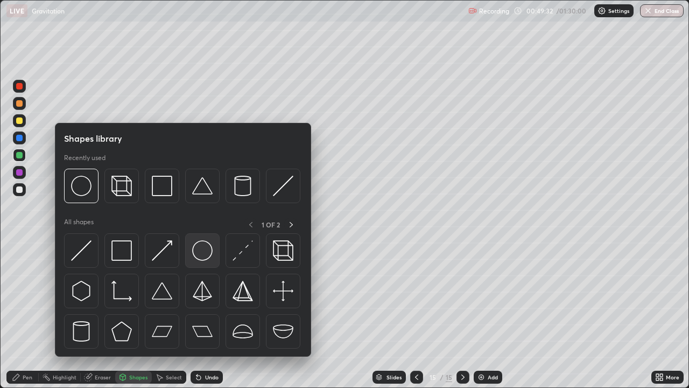
click at [201, 251] on img at bounding box center [202, 250] width 20 height 20
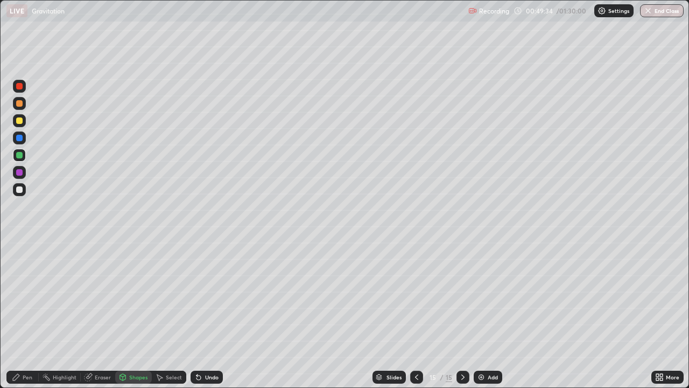
click at [24, 314] on div "Pen" at bounding box center [28, 376] width 10 height 5
click at [20, 170] on div at bounding box center [19, 172] width 6 height 6
click at [201, 314] on icon at bounding box center [198, 377] width 9 height 9
click at [483, 314] on div "Add" at bounding box center [488, 376] width 29 height 13
click at [17, 263] on div at bounding box center [19, 263] width 4 height 4
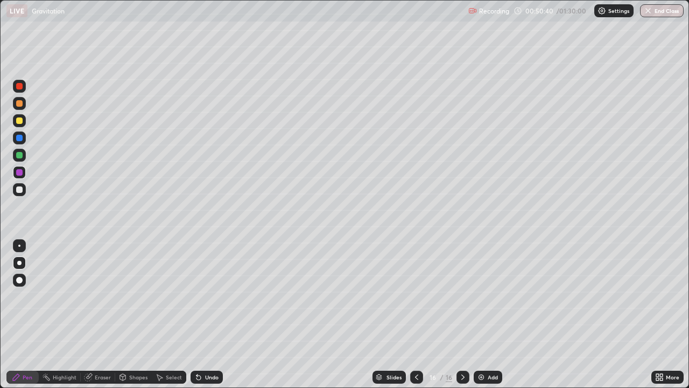
click at [124, 314] on div "Shapes" at bounding box center [133, 376] width 37 height 13
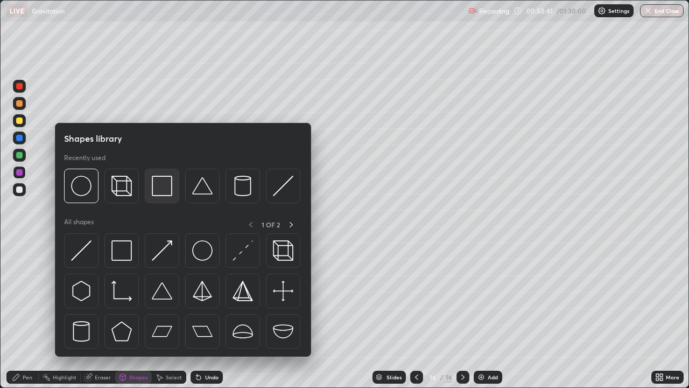
click at [162, 189] on img at bounding box center [162, 186] width 20 height 20
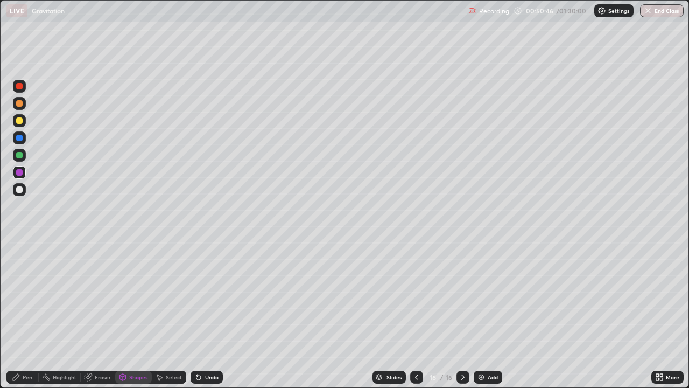
click at [17, 314] on icon at bounding box center [16, 377] width 9 height 9
click at [20, 186] on div at bounding box center [19, 189] width 6 height 6
click at [19, 189] on div at bounding box center [19, 189] width 6 height 6
click at [18, 156] on div at bounding box center [19, 155] width 6 height 6
click at [19, 102] on div at bounding box center [19, 103] width 6 height 6
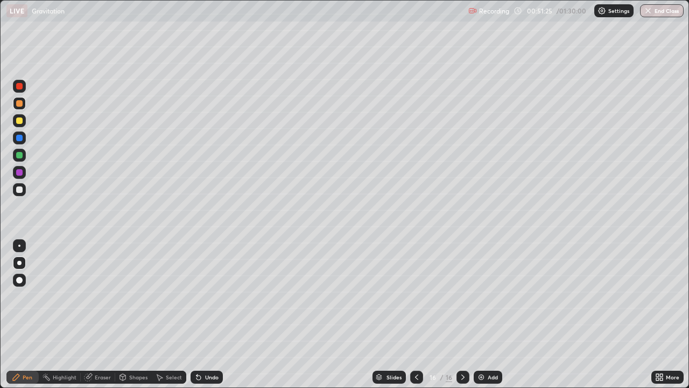
click at [205, 314] on div "Undo" at bounding box center [211, 376] width 13 height 5
click at [210, 314] on div "Undo" at bounding box center [211, 376] width 13 height 5
click at [206, 314] on div "Undo" at bounding box center [207, 376] width 32 height 13
click at [207, 314] on div "Undo" at bounding box center [207, 376] width 32 height 13
click at [20, 261] on div at bounding box center [19, 263] width 4 height 4
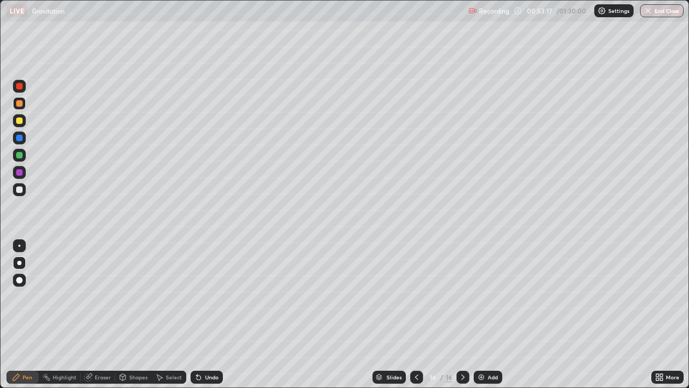
click at [17, 156] on div at bounding box center [19, 155] width 6 height 6
click at [0, 90] on div "Setting up your live class" at bounding box center [344, 194] width 689 height 388
click at [18, 139] on div at bounding box center [19, 138] width 6 height 6
click at [485, 314] on img at bounding box center [481, 377] width 9 height 9
click at [17, 187] on div at bounding box center [19, 189] width 6 height 6
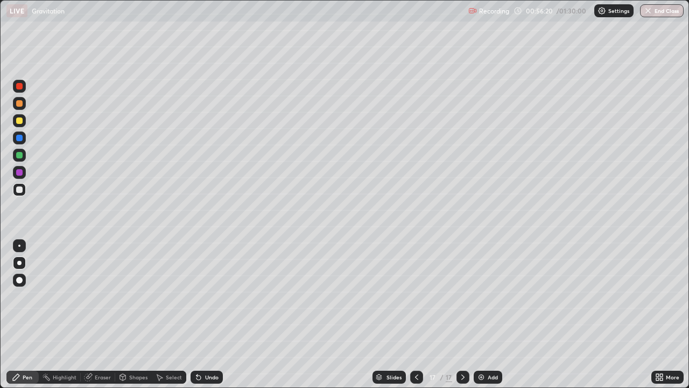
click at [18, 187] on div at bounding box center [19, 189] width 6 height 6
click at [0, 36] on div "Setting up your live class" at bounding box center [344, 194] width 689 height 388
click at [19, 263] on div at bounding box center [19, 263] width 4 height 4
click at [22, 314] on div "Pen" at bounding box center [22, 376] width 32 height 13
click at [18, 280] on div at bounding box center [19, 280] width 6 height 6
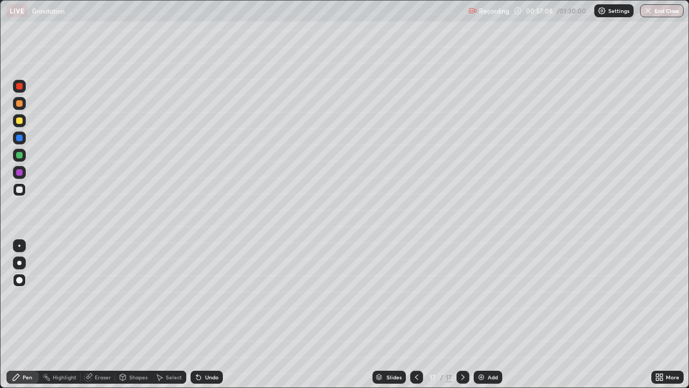
click at [17, 173] on div at bounding box center [19, 172] width 6 height 6
click at [19, 173] on div at bounding box center [19, 172] width 6 height 6
click at [20, 175] on div at bounding box center [19, 172] width 6 height 6
click at [206, 314] on div "Undo" at bounding box center [211, 376] width 13 height 5
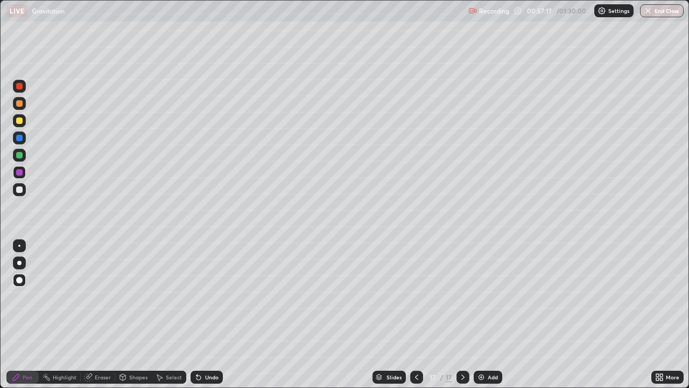
click at [207, 314] on div "Undo" at bounding box center [211, 376] width 13 height 5
click at [206, 314] on div "Undo" at bounding box center [211, 376] width 13 height 5
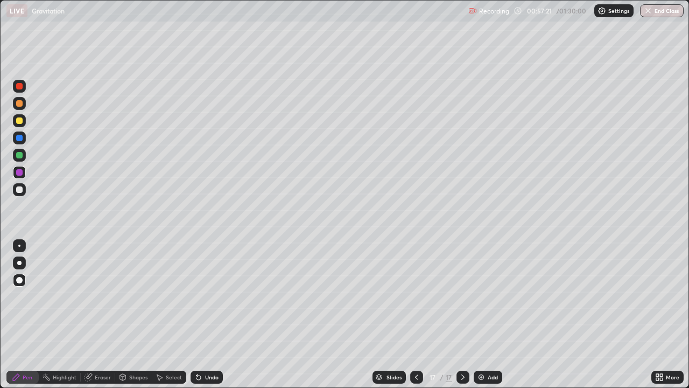
click at [19, 189] on div at bounding box center [19, 189] width 6 height 6
click at [19, 264] on div at bounding box center [19, 263] width 4 height 4
click at [482, 314] on img at bounding box center [481, 377] width 9 height 9
click at [130, 314] on div "Shapes" at bounding box center [133, 376] width 37 height 13
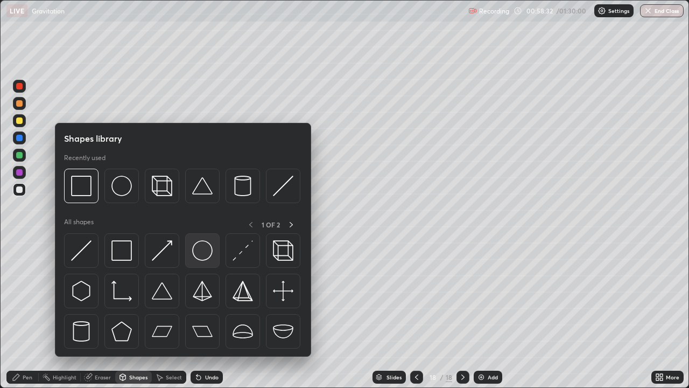
click at [196, 248] on img at bounding box center [202, 250] width 20 height 20
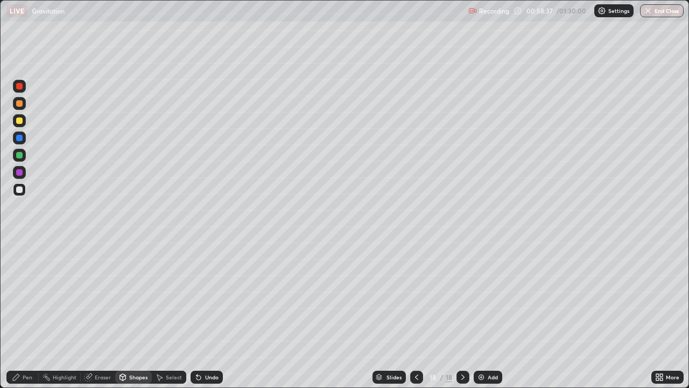
click at [172, 314] on div "Select" at bounding box center [169, 376] width 34 height 13
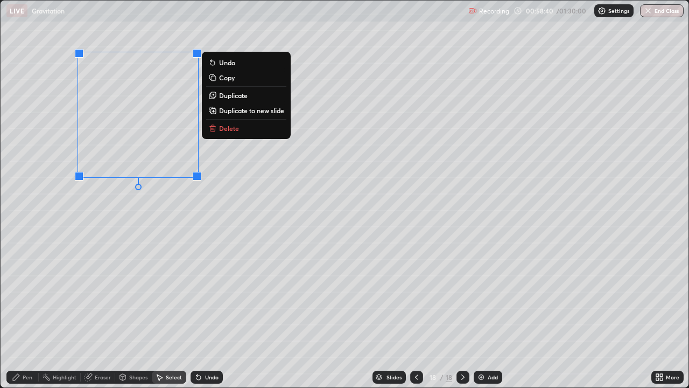
click at [215, 236] on div "0 ° Undo Copy Duplicate Duplicate to new slide Delete" at bounding box center [345, 194] width 688 height 387
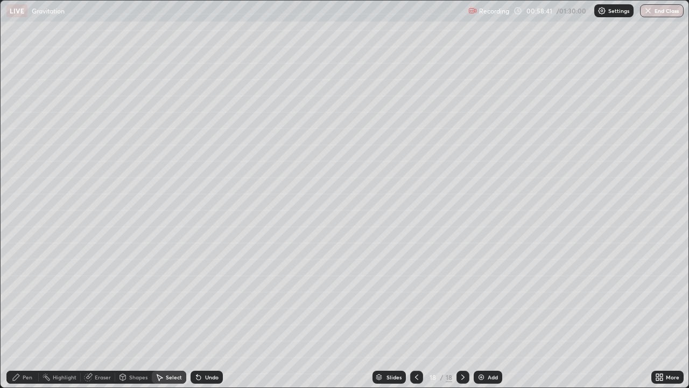
click at [25, 314] on div "Pen" at bounding box center [28, 376] width 10 height 5
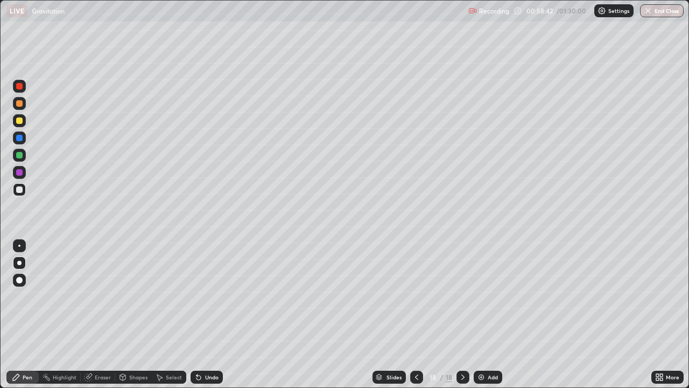
click at [18, 170] on div at bounding box center [19, 172] width 6 height 6
click at [19, 120] on div at bounding box center [19, 120] width 6 height 6
click at [481, 314] on img at bounding box center [481, 377] width 9 height 9
click at [19, 171] on div at bounding box center [19, 172] width 6 height 6
click at [19, 173] on div at bounding box center [19, 172] width 6 height 6
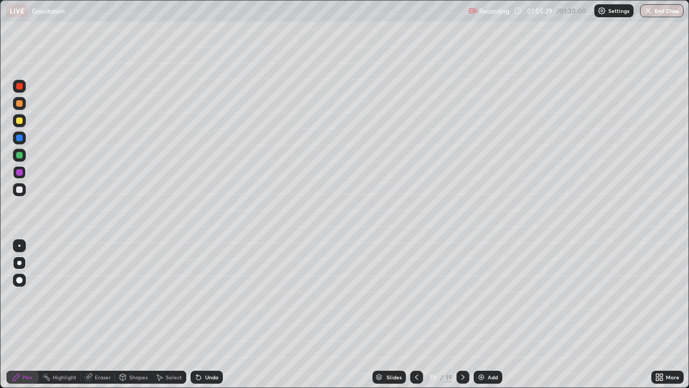
click at [106, 314] on div "Eraser" at bounding box center [103, 376] width 16 height 5
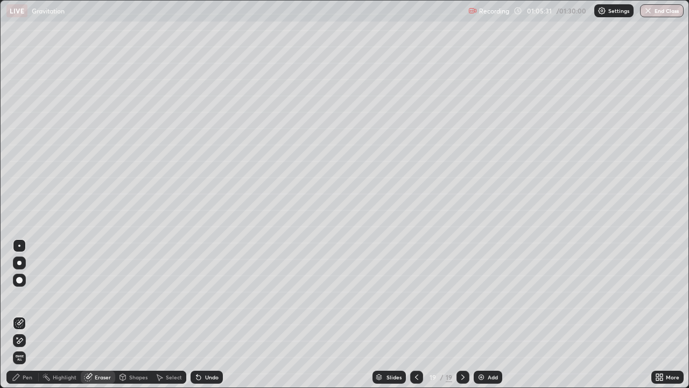
click at [25, 314] on div "Pen" at bounding box center [28, 376] width 10 height 5
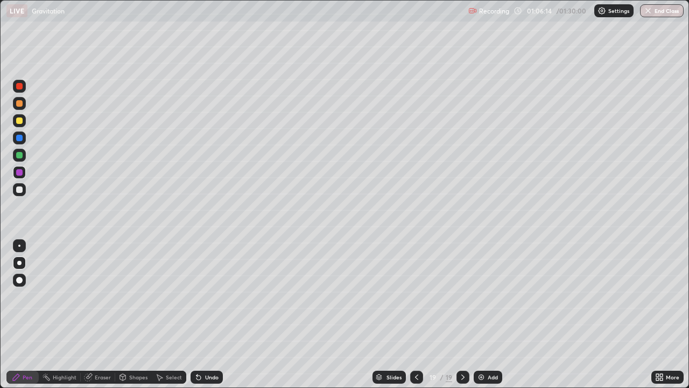
click at [483, 314] on img at bounding box center [481, 377] width 9 height 9
click at [21, 190] on div at bounding box center [19, 189] width 6 height 6
click at [205, 314] on div "Undo" at bounding box center [211, 376] width 13 height 5
click at [104, 314] on div "Eraser" at bounding box center [98, 376] width 34 height 13
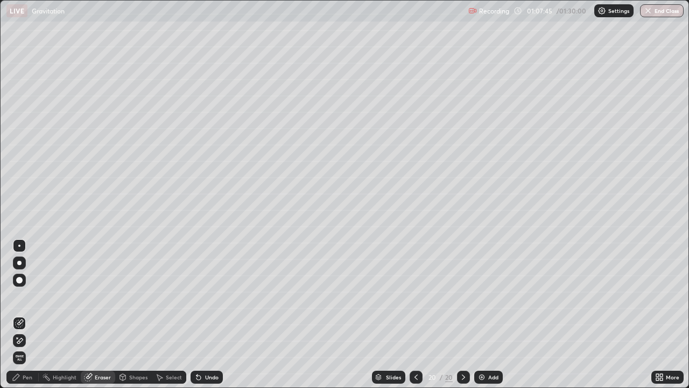
click at [20, 262] on div at bounding box center [19, 263] width 4 height 4
click at [22, 314] on div "Pen" at bounding box center [22, 376] width 32 height 13
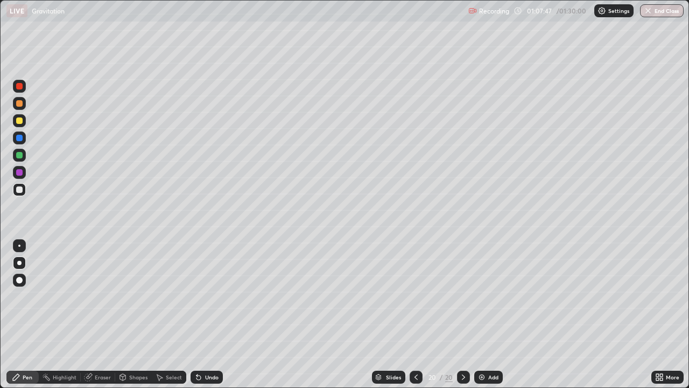
click at [22, 171] on div at bounding box center [19, 172] width 6 height 6
click at [20, 154] on div at bounding box center [19, 155] width 6 height 6
click at [18, 169] on div at bounding box center [19, 172] width 6 height 6
click at [22, 155] on div at bounding box center [19, 155] width 6 height 6
click at [202, 314] on div "Undo" at bounding box center [207, 376] width 32 height 13
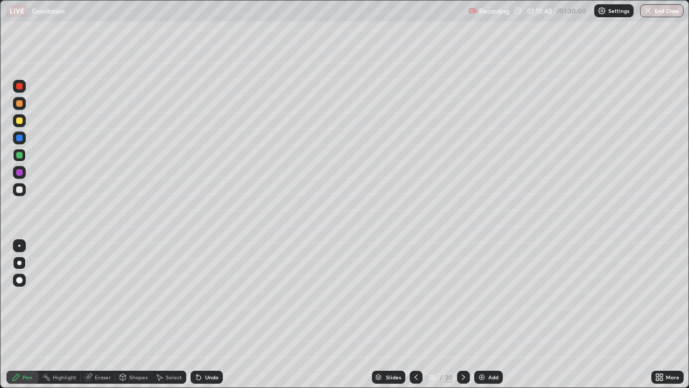
click at [485, 314] on img at bounding box center [482, 377] width 9 height 9
click at [128, 314] on div "Shapes" at bounding box center [133, 376] width 37 height 13
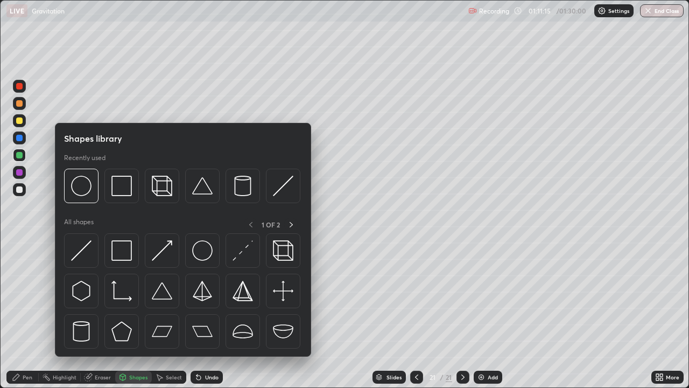
click at [95, 314] on div "Eraser" at bounding box center [103, 376] width 16 height 5
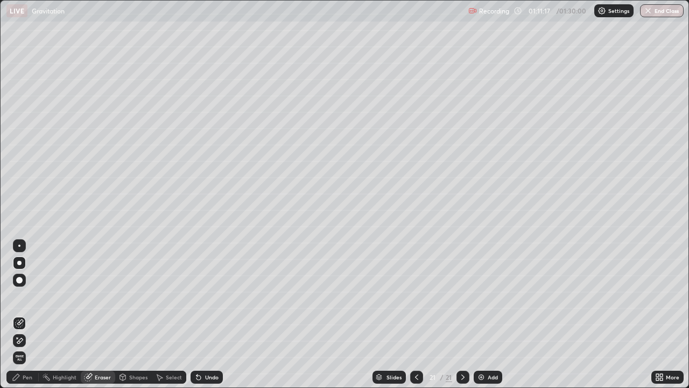
click at [22, 314] on div "Pen" at bounding box center [22, 376] width 32 height 13
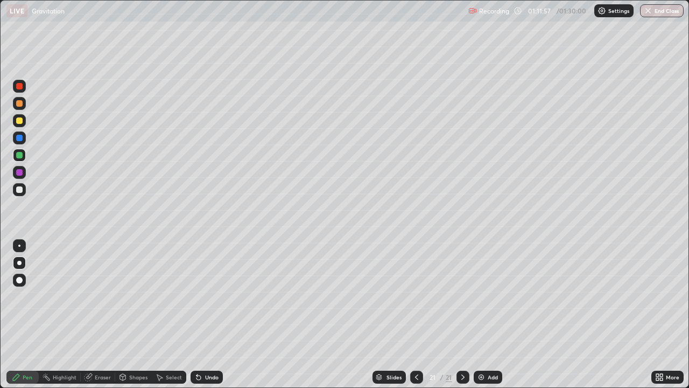
click at [416, 314] on icon at bounding box center [416, 377] width 9 height 9
click at [19, 170] on div at bounding box center [19, 172] width 6 height 6
click at [462, 314] on icon at bounding box center [463, 377] width 9 height 9
click at [487, 314] on div "Add" at bounding box center [488, 376] width 29 height 13
click at [479, 314] on img at bounding box center [481, 377] width 9 height 9
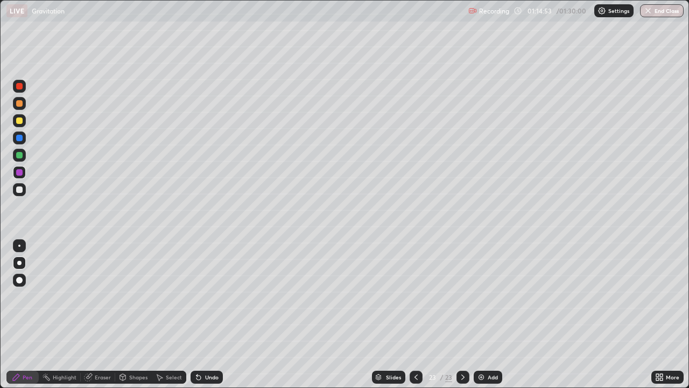
click at [20, 153] on div at bounding box center [19, 155] width 6 height 6
click at [205, 314] on div "Undo" at bounding box center [211, 376] width 13 height 5
click at [479, 314] on img at bounding box center [481, 377] width 9 height 9
click at [16, 189] on div at bounding box center [19, 189] width 6 height 6
click at [18, 170] on div at bounding box center [19, 172] width 6 height 6
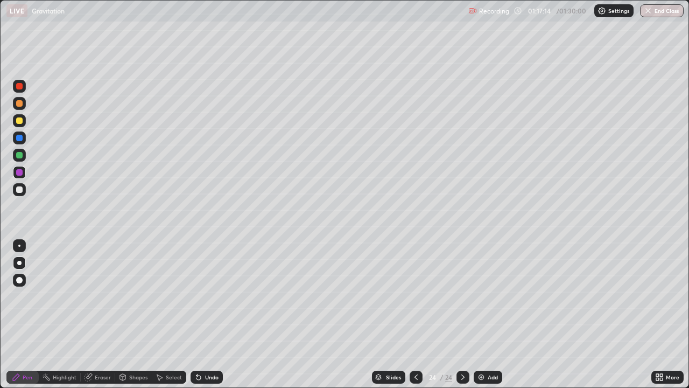
click at [18, 155] on div at bounding box center [19, 155] width 6 height 6
click at [21, 174] on div at bounding box center [19, 172] width 6 height 6
click at [19, 188] on div at bounding box center [19, 189] width 6 height 6
click at [483, 314] on img at bounding box center [481, 377] width 9 height 9
click at [19, 262] on div at bounding box center [19, 263] width 4 height 4
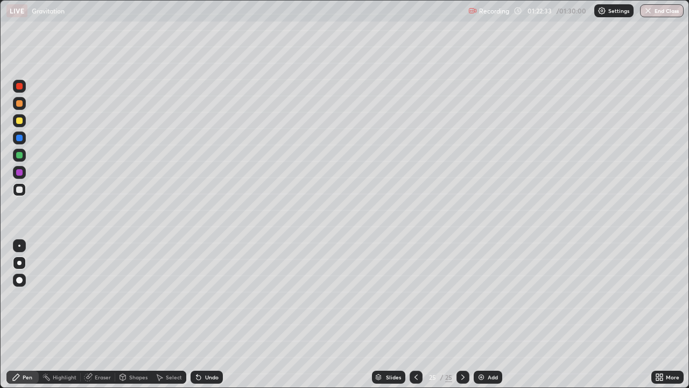
click at [21, 191] on div at bounding box center [19, 189] width 6 height 6
click at [661, 11] on button "End Class" at bounding box center [662, 10] width 44 height 13
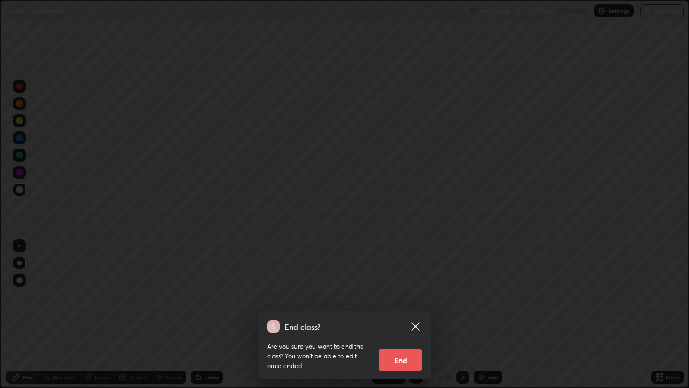
click at [396, 314] on button "End" at bounding box center [400, 360] width 43 height 22
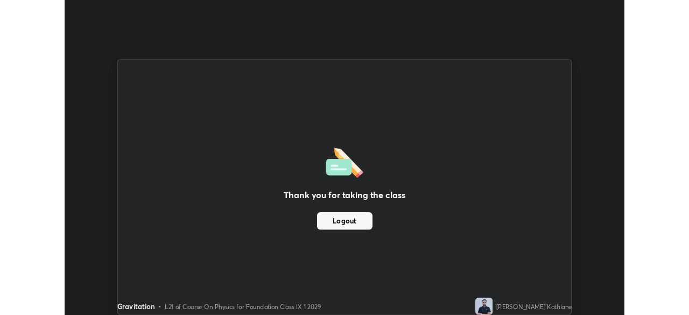
scroll to position [53520, 53146]
